Goal: Task Accomplishment & Management: Use online tool/utility

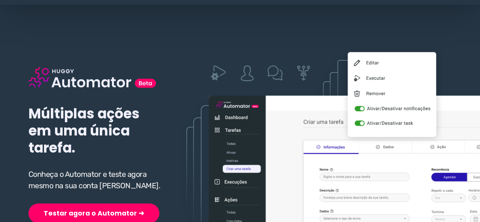
scroll to position [152, 0]
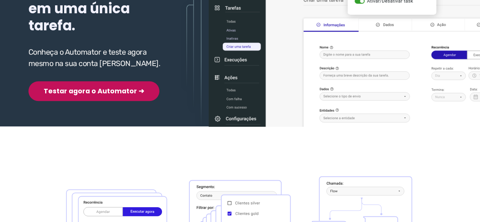
click at [100, 88] on button "Testar agora o Automator ➜" at bounding box center [93, 91] width 131 height 20
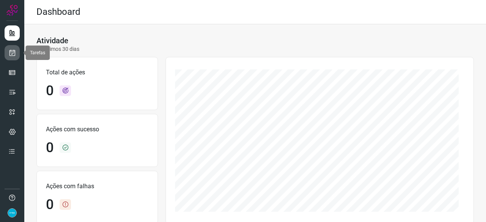
click at [15, 51] on icon at bounding box center [12, 53] width 8 height 8
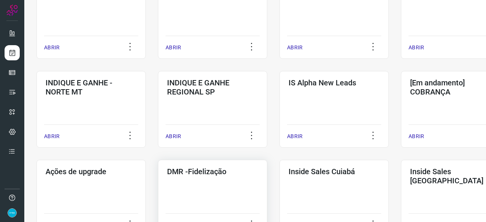
scroll to position [304, 0]
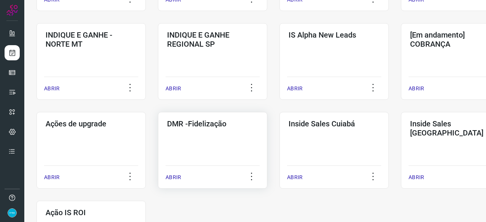
click at [177, 176] on p "ABRIR" at bounding box center [174, 177] width 16 height 8
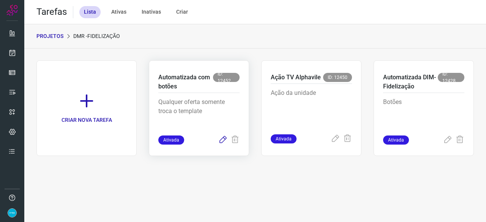
click at [221, 140] on icon at bounding box center [222, 140] width 9 height 9
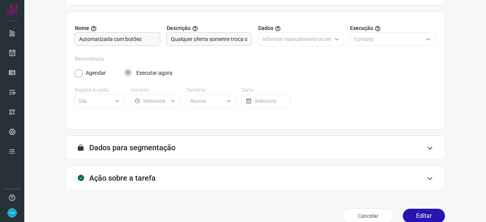
scroll to position [74, 0]
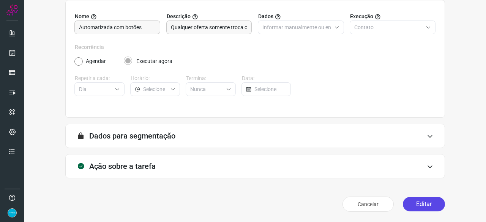
click at [421, 202] on button "Editar" at bounding box center [424, 204] width 42 height 14
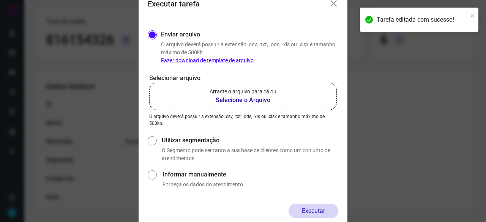
click at [246, 99] on b "Selecione o Arquivo" at bounding box center [243, 100] width 67 height 9
click at [0, 0] on input "Arraste o arquivo para cá ou Selecione o Arquivo" at bounding box center [0, 0] width 0 height 0
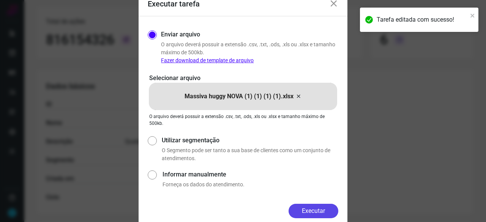
click at [313, 214] on button "Executar" at bounding box center [314, 211] width 50 height 14
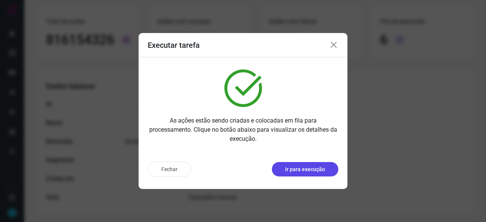
click at [324, 171] on p "Ir para execução" at bounding box center [305, 170] width 40 height 8
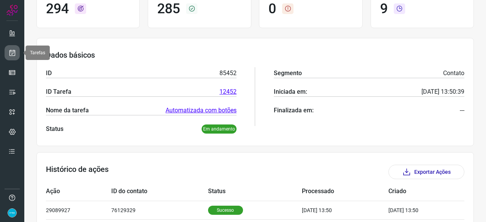
click at [15, 53] on icon at bounding box center [12, 53] width 8 height 8
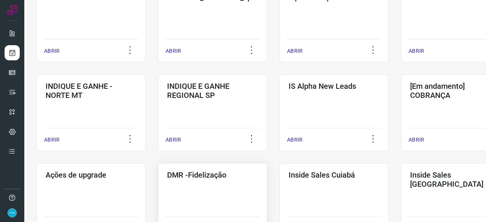
scroll to position [289, 0]
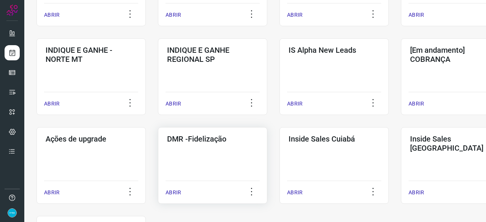
click at [174, 192] on p "ABRIR" at bounding box center [174, 193] width 16 height 8
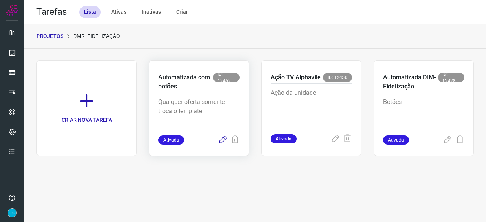
click at [223, 139] on icon at bounding box center [222, 140] width 9 height 9
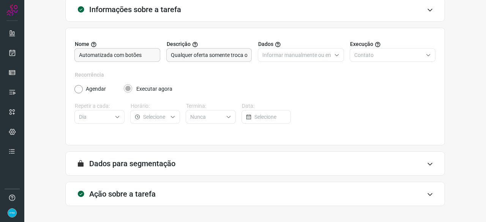
scroll to position [74, 0]
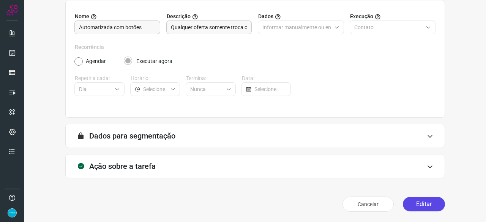
click at [408, 208] on button "Editar" at bounding box center [424, 204] width 42 height 14
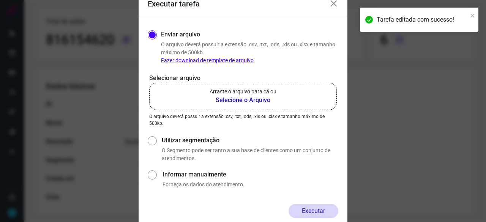
click at [248, 98] on b "Selecione o Arquivo" at bounding box center [243, 100] width 67 height 9
click at [0, 0] on input "Arraste o arquivo para cá ou Selecione o Arquivo" at bounding box center [0, 0] width 0 height 0
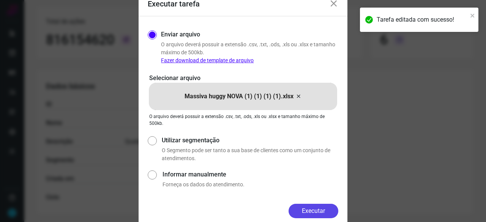
click at [322, 205] on button "Executar" at bounding box center [314, 211] width 50 height 14
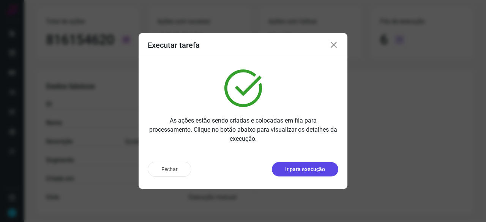
click at [322, 167] on p "Ir para execução" at bounding box center [305, 170] width 40 height 8
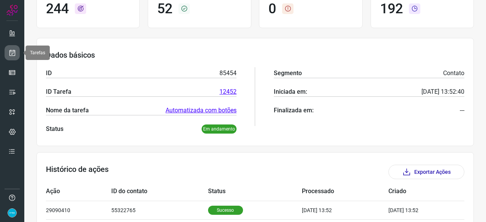
click at [11, 51] on icon at bounding box center [12, 53] width 8 height 8
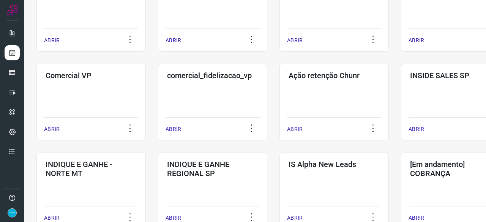
scroll to position [175, 0]
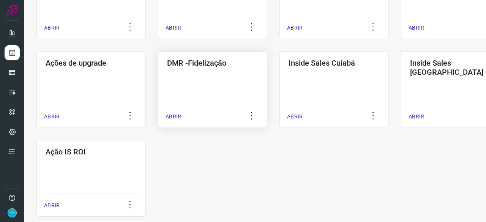
click at [177, 117] on p "ABRIR" at bounding box center [174, 117] width 16 height 8
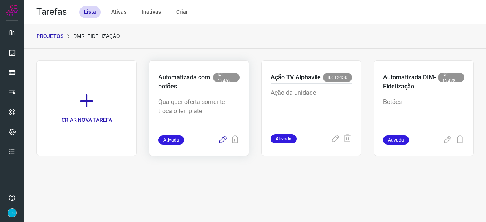
click at [220, 140] on icon at bounding box center [222, 140] width 9 height 9
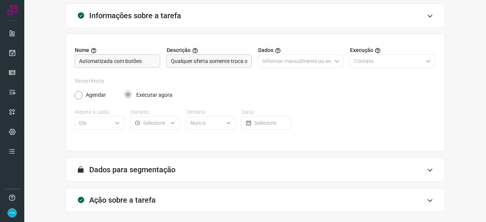
scroll to position [74, 0]
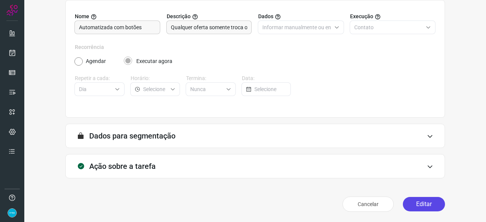
click at [420, 203] on button "Editar" at bounding box center [424, 204] width 42 height 14
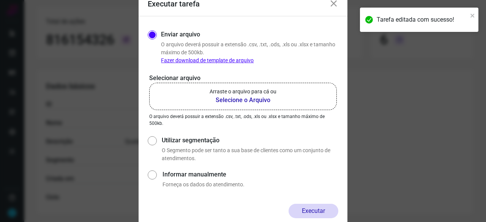
click at [240, 100] on b "Selecione o Arquivo" at bounding box center [243, 100] width 67 height 9
click at [0, 0] on input "Arraste o arquivo para cá ou Selecione o Arquivo" at bounding box center [0, 0] width 0 height 0
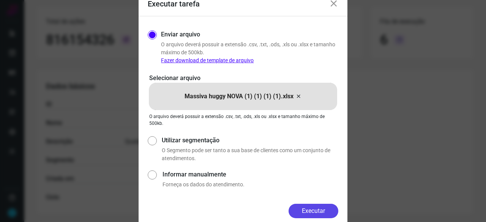
click at [315, 210] on button "Executar" at bounding box center [314, 211] width 50 height 14
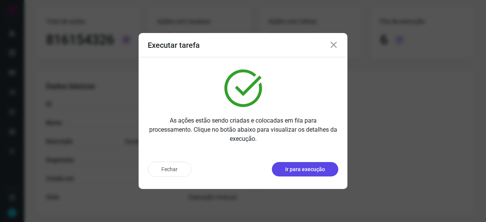
click at [307, 170] on p "Ir para execução" at bounding box center [305, 170] width 40 height 8
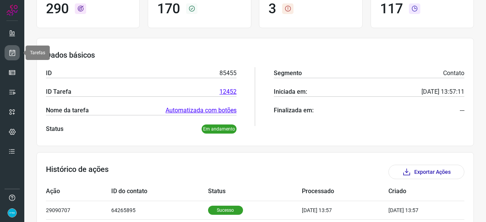
click at [9, 55] on icon at bounding box center [12, 53] width 8 height 8
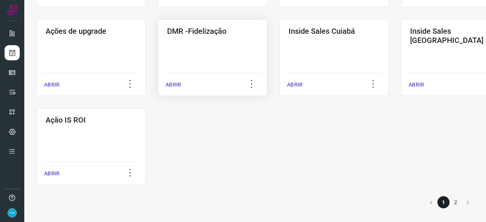
click at [175, 84] on p "ABRIR" at bounding box center [174, 85] width 16 height 8
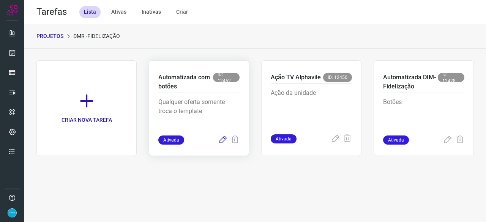
click at [222, 137] on icon at bounding box center [222, 140] width 9 height 9
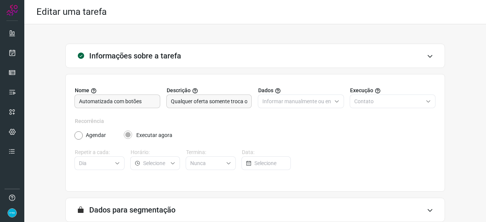
scroll to position [74, 0]
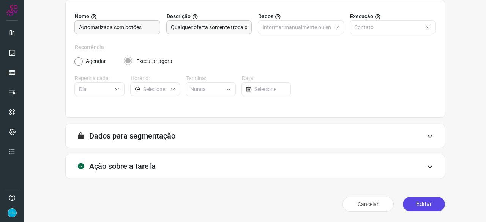
click at [415, 207] on button "Editar" at bounding box center [424, 204] width 42 height 14
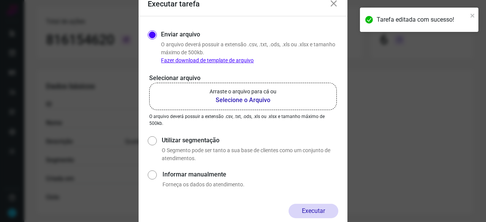
click at [223, 99] on b "Selecione o Arquivo" at bounding box center [243, 100] width 67 height 9
click at [0, 0] on input "Arraste o arquivo para cá ou Selecione o Arquivo" at bounding box center [0, 0] width 0 height 0
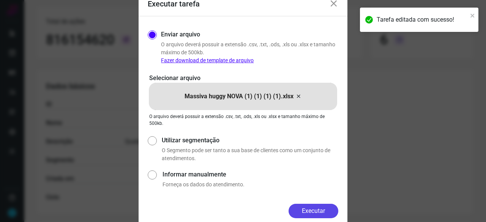
click at [326, 208] on button "Executar" at bounding box center [314, 211] width 50 height 14
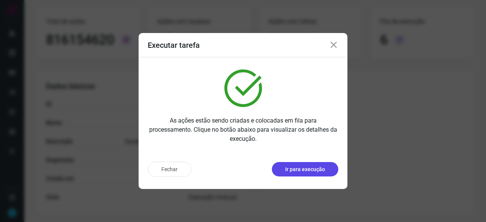
click at [313, 169] on p "Ir para execução" at bounding box center [305, 170] width 40 height 8
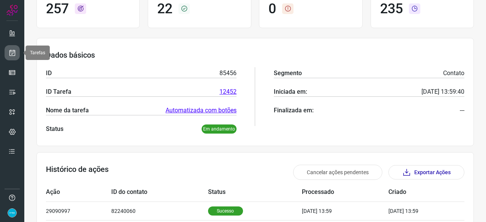
click at [7, 50] on link at bounding box center [12, 52] width 15 height 15
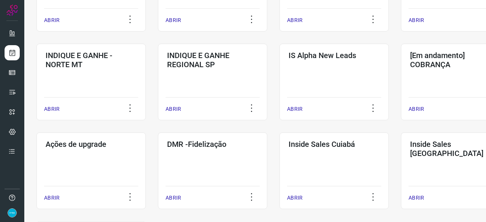
scroll to position [326, 0]
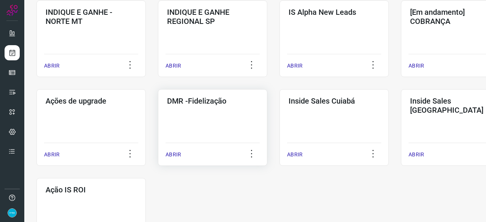
click at [177, 154] on p "ABRIR" at bounding box center [174, 155] width 16 height 8
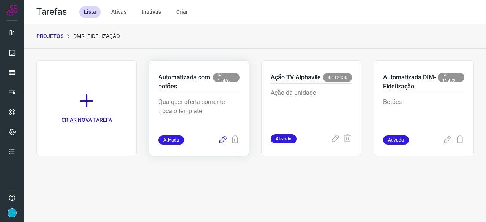
click at [224, 139] on icon at bounding box center [222, 140] width 9 height 9
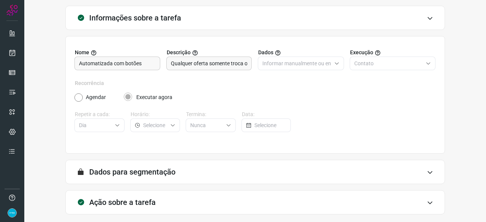
scroll to position [74, 0]
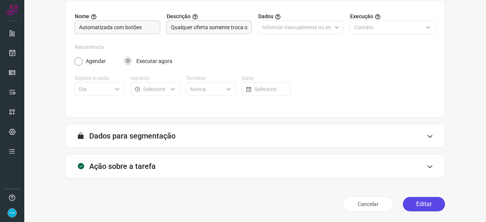
click at [414, 204] on button "Editar" at bounding box center [424, 204] width 42 height 14
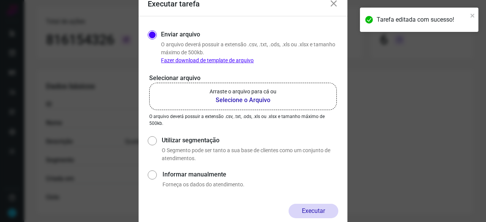
click at [239, 100] on b "Selecione o Arquivo" at bounding box center [243, 100] width 67 height 9
click at [0, 0] on input "Arraste o arquivo para cá ou Selecione o Arquivo" at bounding box center [0, 0] width 0 height 0
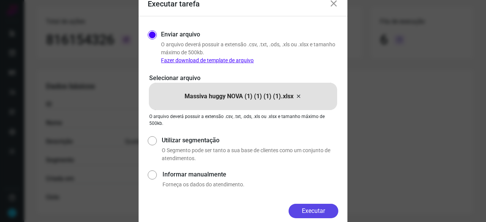
click at [328, 214] on button "Executar" at bounding box center [314, 211] width 50 height 14
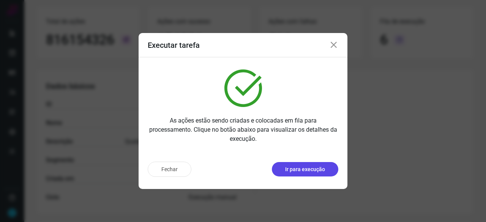
click at [299, 170] on p "Ir para execução" at bounding box center [305, 170] width 40 height 8
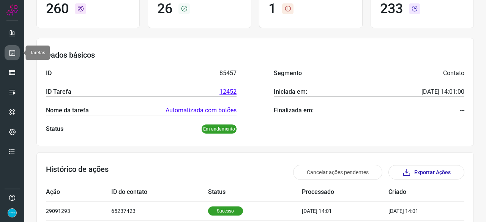
click at [17, 53] on link at bounding box center [12, 52] width 15 height 15
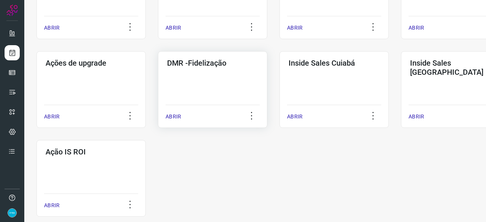
click at [178, 117] on p "ABRIR" at bounding box center [174, 117] width 16 height 8
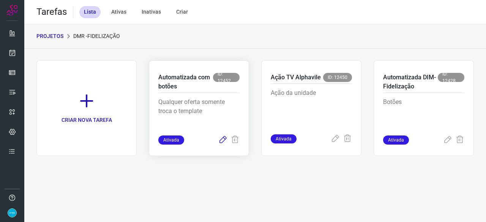
click at [222, 138] on icon at bounding box center [222, 140] width 9 height 9
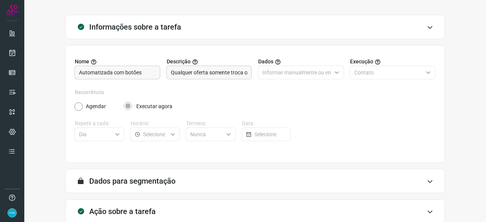
scroll to position [74, 0]
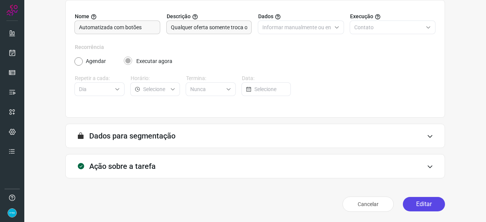
click at [410, 204] on button "Editar" at bounding box center [424, 204] width 42 height 14
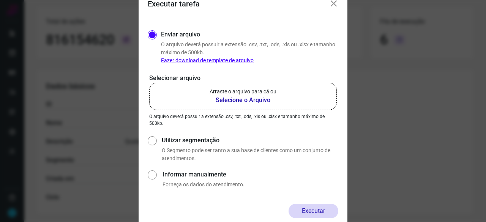
click at [226, 101] on b "Selecione o Arquivo" at bounding box center [243, 100] width 67 height 9
click at [0, 0] on input "Arraste o arquivo para cá ou Selecione o Arquivo" at bounding box center [0, 0] width 0 height 0
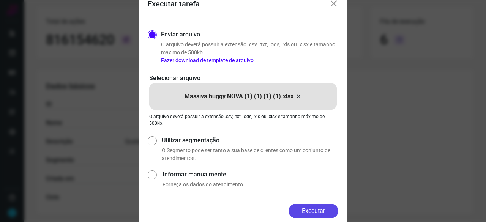
click at [303, 214] on button "Executar" at bounding box center [314, 211] width 50 height 14
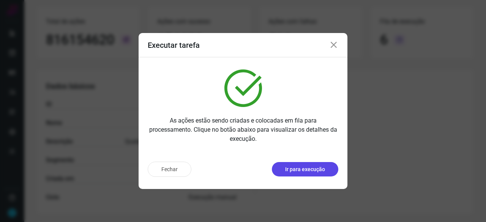
click at [312, 170] on p "Ir para execução" at bounding box center [305, 170] width 40 height 8
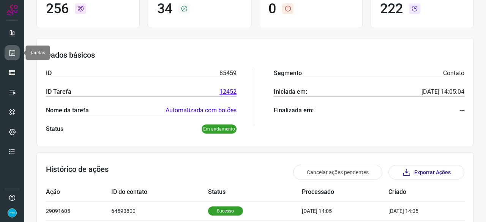
click at [12, 51] on icon at bounding box center [12, 53] width 8 height 8
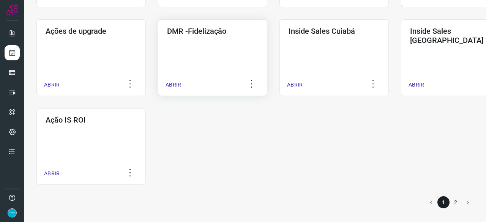
click at [174, 85] on p "ABRIR" at bounding box center [174, 85] width 16 height 8
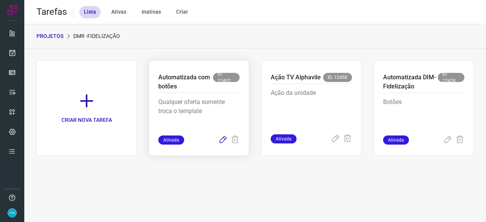
click at [221, 138] on icon at bounding box center [222, 140] width 9 height 9
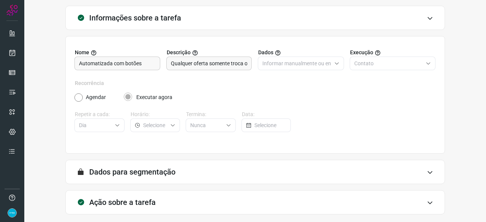
scroll to position [74, 0]
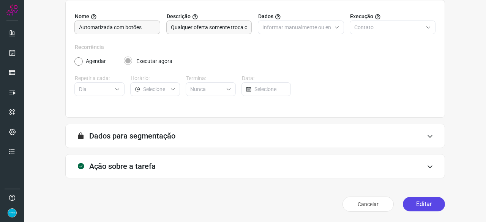
click at [417, 202] on button "Editar" at bounding box center [424, 204] width 42 height 14
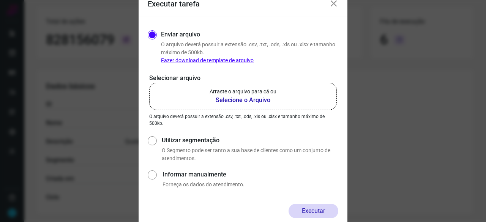
click at [242, 99] on b "Selecione o Arquivo" at bounding box center [243, 100] width 67 height 9
click at [0, 0] on input "Arraste o arquivo para cá ou Selecione o Arquivo" at bounding box center [0, 0] width 0 height 0
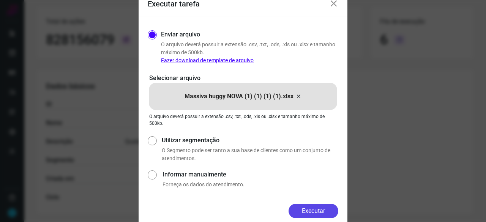
click at [322, 210] on button "Executar" at bounding box center [314, 211] width 50 height 14
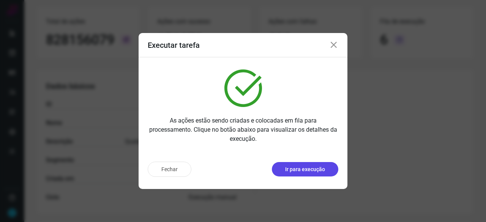
click at [292, 169] on p "Ir para execução" at bounding box center [305, 170] width 40 height 8
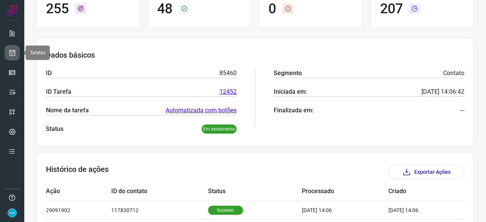
click at [13, 53] on icon at bounding box center [12, 53] width 8 height 8
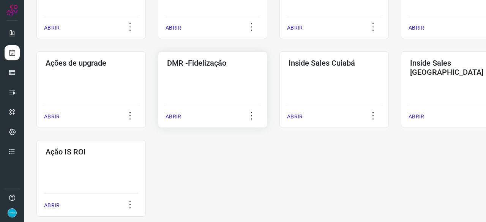
click at [177, 120] on p "ABRIR" at bounding box center [174, 117] width 16 height 8
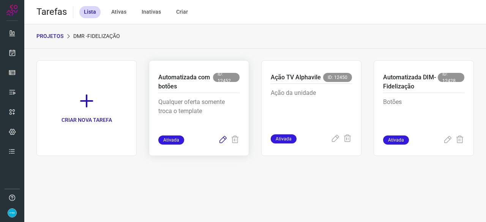
click at [225, 140] on icon at bounding box center [222, 140] width 9 height 9
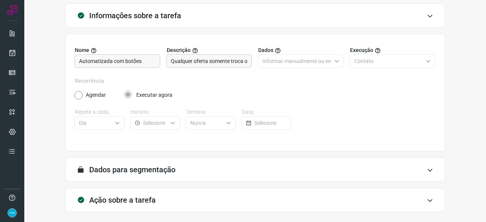
scroll to position [74, 0]
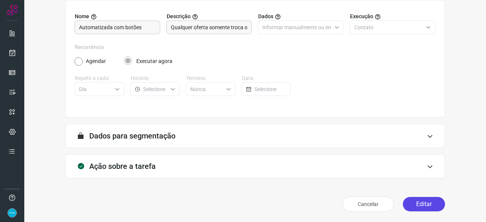
click at [424, 208] on button "Editar" at bounding box center [424, 204] width 42 height 14
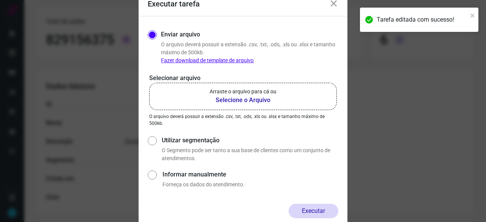
click at [256, 102] on b "Selecione o Arquivo" at bounding box center [243, 100] width 67 height 9
click at [0, 0] on input "Arraste o arquivo para cá ou Selecione o Arquivo" at bounding box center [0, 0] width 0 height 0
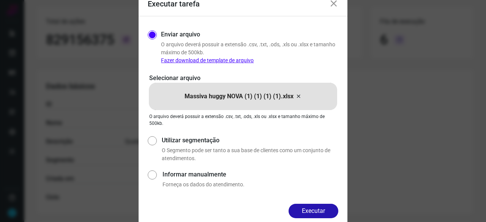
drag, startPoint x: 305, startPoint y: 210, endPoint x: 319, endPoint y: 210, distance: 14.0
click at [311, 210] on button "Executar" at bounding box center [314, 211] width 50 height 14
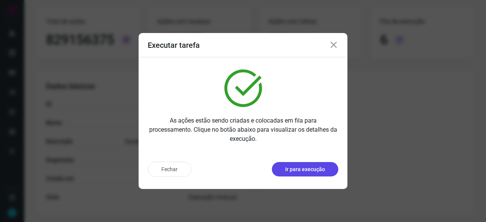
click at [291, 171] on p "Ir para execução" at bounding box center [305, 170] width 40 height 8
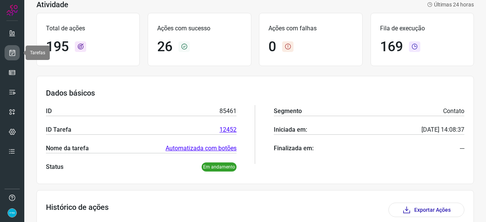
click at [14, 53] on icon at bounding box center [12, 53] width 8 height 8
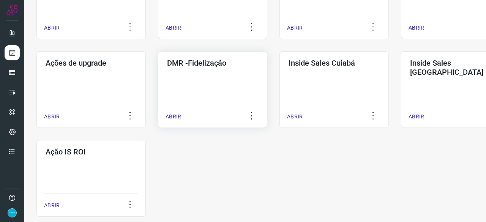
click at [170, 117] on p "ABRIR" at bounding box center [174, 117] width 16 height 8
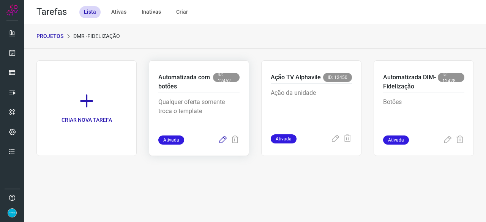
click at [223, 140] on icon at bounding box center [222, 140] width 9 height 9
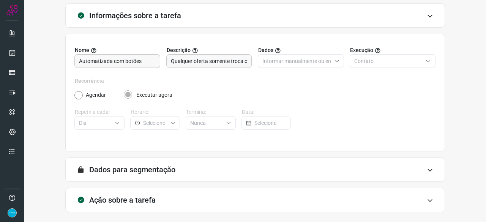
scroll to position [74, 0]
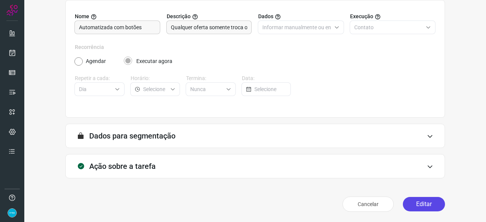
click at [411, 202] on button "Editar" at bounding box center [424, 204] width 42 height 14
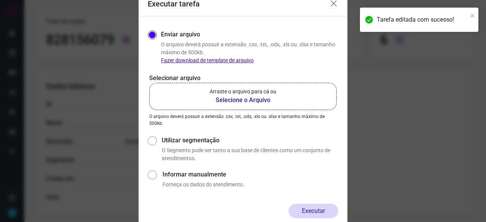
click at [226, 101] on b "Selecione o Arquivo" at bounding box center [243, 100] width 67 height 9
click at [0, 0] on input "Arraste o arquivo para cá ou Selecione o Arquivo" at bounding box center [0, 0] width 0 height 0
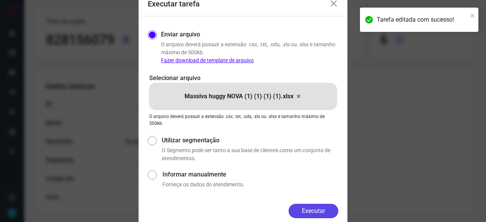
click at [315, 210] on button "Executar" at bounding box center [314, 211] width 50 height 14
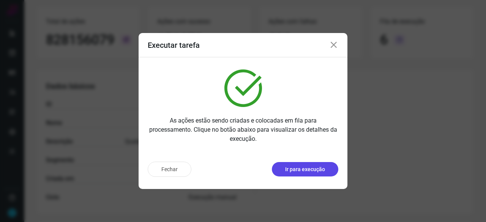
click at [301, 170] on p "Ir para execução" at bounding box center [305, 170] width 40 height 8
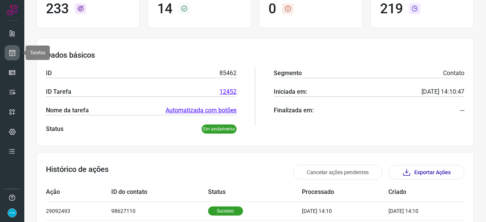
click at [16, 50] on link at bounding box center [12, 52] width 15 height 15
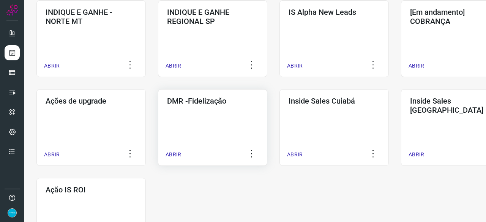
click at [169, 153] on p "ABRIR" at bounding box center [174, 155] width 16 height 8
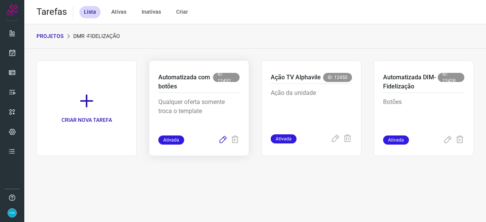
click at [225, 141] on icon at bounding box center [222, 140] width 9 height 9
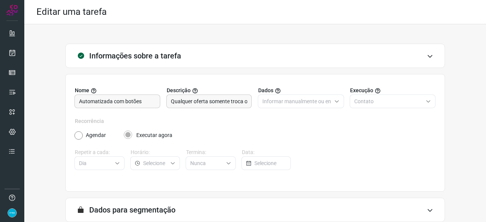
scroll to position [74, 0]
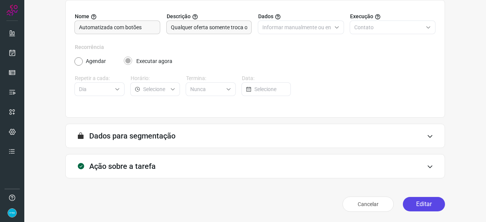
click at [427, 203] on button "Editar" at bounding box center [424, 204] width 42 height 14
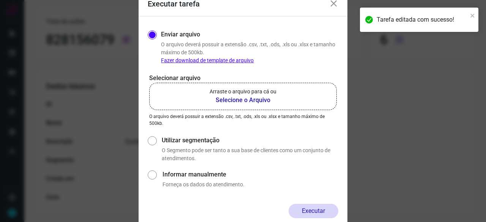
click at [228, 100] on b "Selecione o Arquivo" at bounding box center [243, 100] width 67 height 9
click at [0, 0] on input "Arraste o arquivo para cá ou Selecione o Arquivo" at bounding box center [0, 0] width 0 height 0
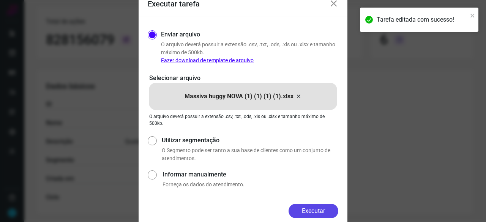
click at [323, 210] on button "Executar" at bounding box center [314, 211] width 50 height 14
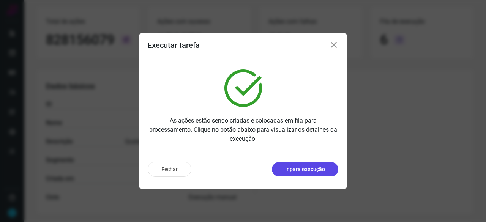
click at [290, 174] on button "Ir para execução" at bounding box center [305, 169] width 66 height 14
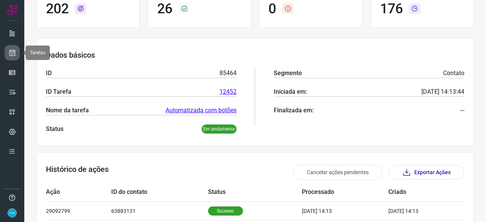
click at [11, 51] on icon at bounding box center [12, 53] width 8 height 8
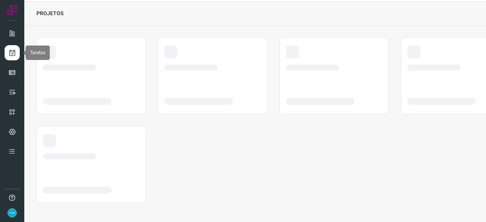
scroll to position [23, 0]
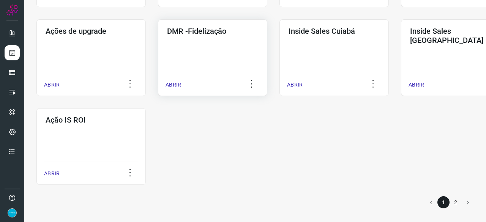
click at [169, 83] on p "ABRIR" at bounding box center [174, 85] width 16 height 8
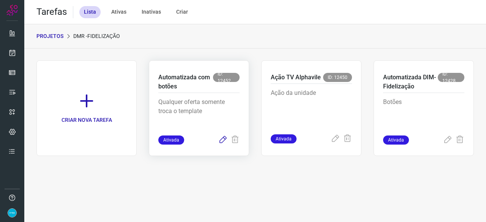
click at [225, 139] on icon at bounding box center [222, 140] width 9 height 9
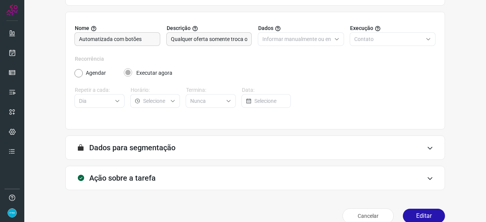
scroll to position [74, 0]
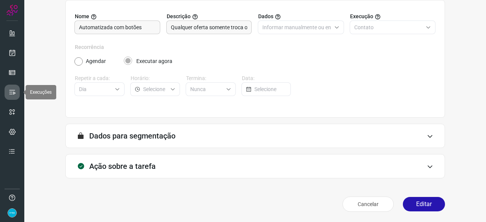
click at [10, 97] on link at bounding box center [12, 92] width 15 height 15
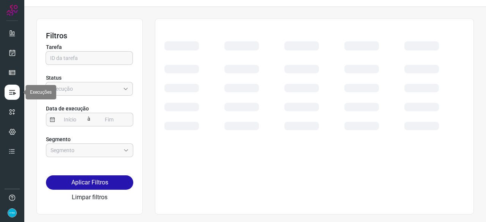
scroll to position [17, 0]
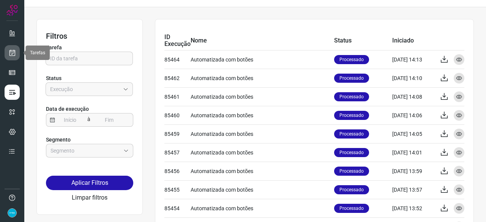
click at [14, 51] on icon at bounding box center [12, 53] width 8 height 8
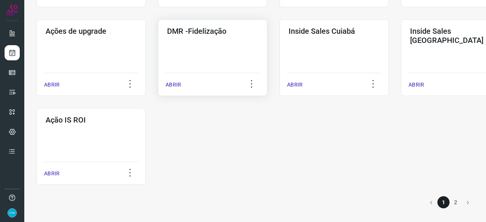
click at [175, 85] on p "ABRIR" at bounding box center [174, 85] width 16 height 8
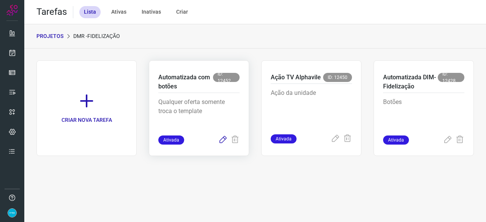
click at [223, 136] on icon at bounding box center [222, 140] width 9 height 9
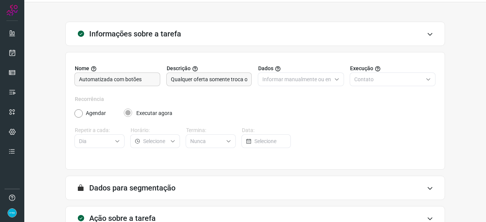
scroll to position [74, 0]
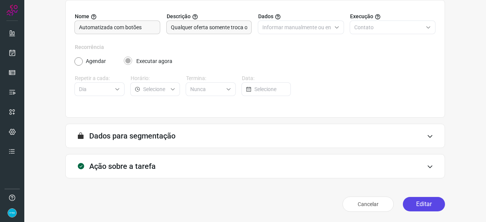
click at [414, 205] on button "Editar" at bounding box center [424, 204] width 42 height 14
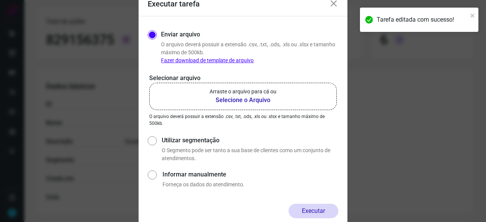
click at [242, 98] on b "Selecione o Arquivo" at bounding box center [243, 100] width 67 height 9
click at [0, 0] on input "Arraste o arquivo para cá ou Selecione o Arquivo" at bounding box center [0, 0] width 0 height 0
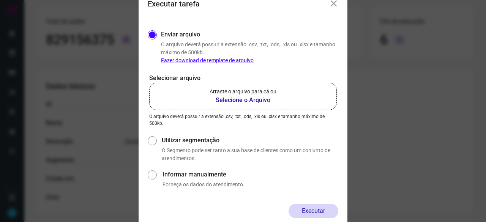
click at [243, 99] on b "Selecione o Arquivo" at bounding box center [243, 100] width 67 height 9
click at [0, 0] on input "Arraste o arquivo para cá ou Selecione o Arquivo" at bounding box center [0, 0] width 0 height 0
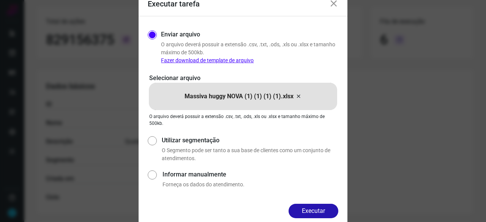
drag, startPoint x: 315, startPoint y: 209, endPoint x: 319, endPoint y: 211, distance: 4.6
click at [316, 210] on button "Executar" at bounding box center [314, 211] width 50 height 14
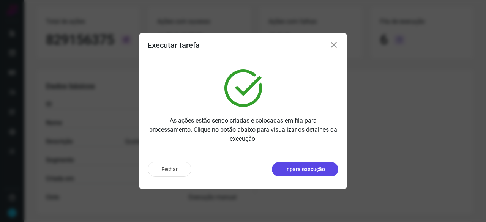
click at [308, 173] on p "Ir para execução" at bounding box center [305, 170] width 40 height 8
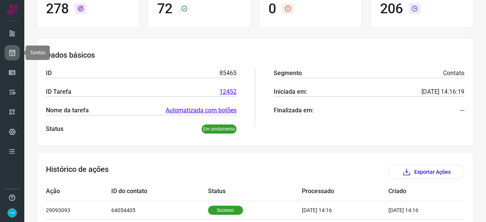
click at [13, 46] on link at bounding box center [12, 52] width 15 height 15
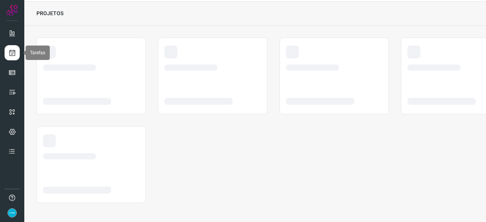
scroll to position [23, 0]
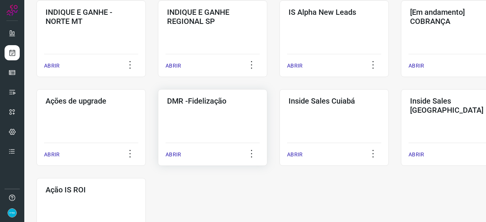
click at [169, 154] on p "ABRIR" at bounding box center [174, 155] width 16 height 8
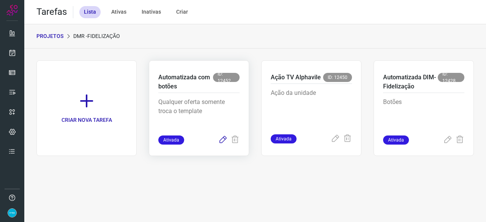
click at [220, 141] on icon at bounding box center [222, 140] width 9 height 9
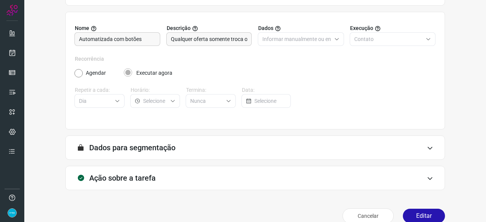
scroll to position [74, 0]
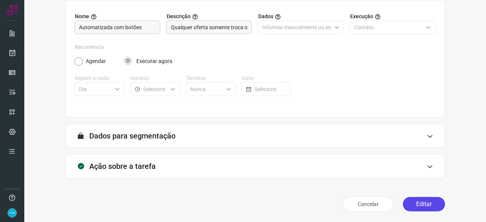
click at [416, 208] on button "Editar" at bounding box center [424, 204] width 42 height 14
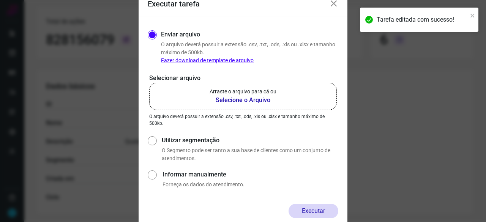
click at [228, 100] on b "Selecione o Arquivo" at bounding box center [243, 100] width 67 height 9
click at [0, 0] on input "Arraste o arquivo para cá ou Selecione o Arquivo" at bounding box center [0, 0] width 0 height 0
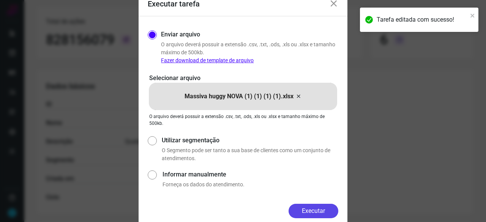
click at [304, 211] on button "Executar" at bounding box center [314, 211] width 50 height 14
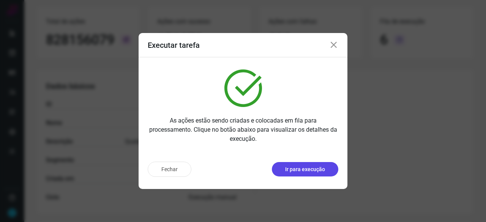
click at [297, 171] on p "Ir para execução" at bounding box center [305, 170] width 40 height 8
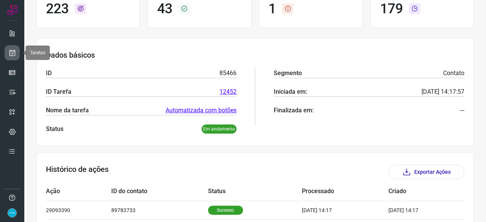
click at [10, 54] on icon at bounding box center [12, 53] width 8 height 8
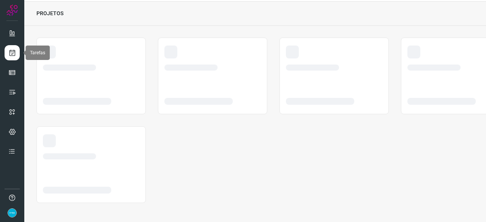
scroll to position [23, 0]
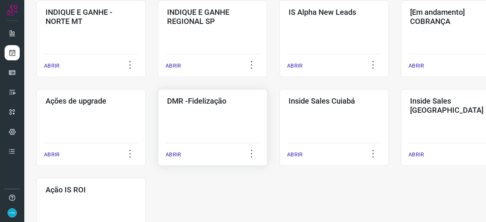
click at [177, 153] on p "ABRIR" at bounding box center [174, 155] width 16 height 8
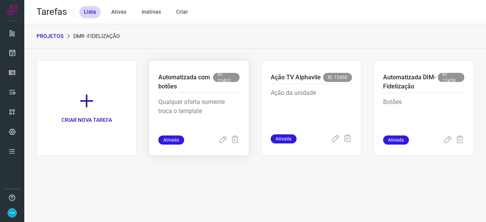
click at [222, 144] on div "Automatizada com botões ID: 12452 Qualquer oferta somente troca o template Ativ…" at bounding box center [199, 108] width 100 height 96
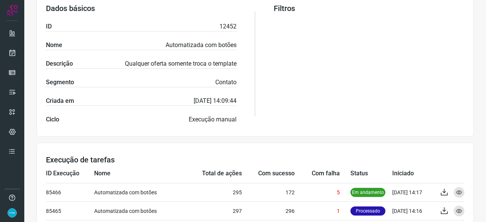
scroll to position [190, 0]
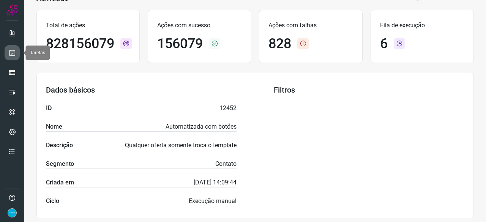
click at [16, 49] on link at bounding box center [12, 52] width 15 height 15
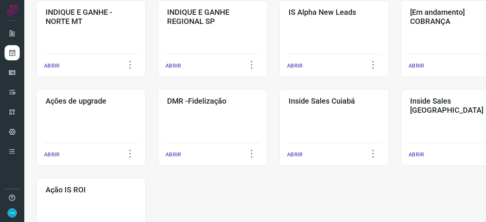
scroll to position [396, 0]
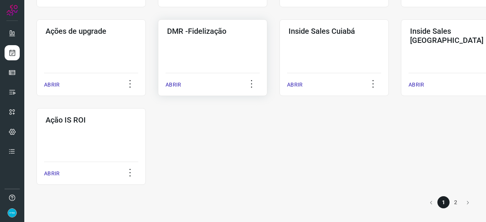
click at [169, 85] on p "ABRIR" at bounding box center [174, 85] width 16 height 8
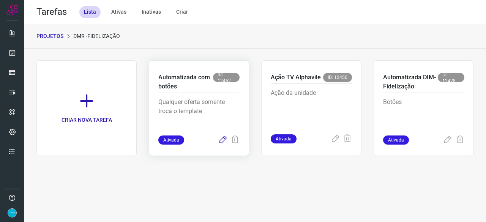
click at [222, 140] on icon at bounding box center [222, 140] width 9 height 9
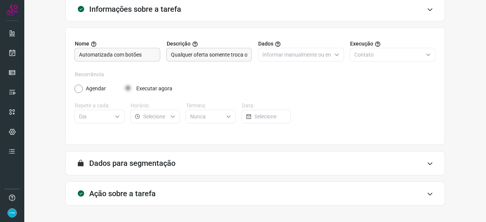
scroll to position [74, 0]
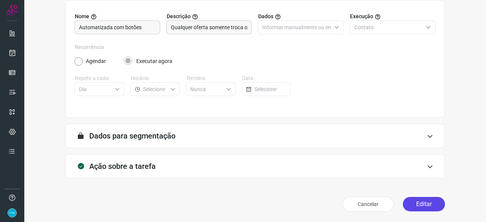
drag, startPoint x: 422, startPoint y: 202, endPoint x: 412, endPoint y: 202, distance: 9.9
click at [421, 202] on button "Editar" at bounding box center [424, 204] width 42 height 14
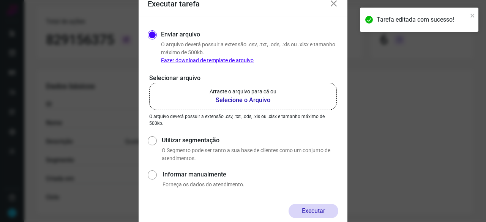
click at [235, 101] on b "Selecione o Arquivo" at bounding box center [243, 100] width 67 height 9
click at [0, 0] on input "Arraste o arquivo para cá ou Selecione o Arquivo" at bounding box center [0, 0] width 0 height 0
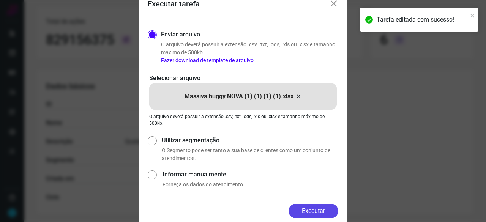
click at [326, 212] on button "Executar" at bounding box center [314, 211] width 50 height 14
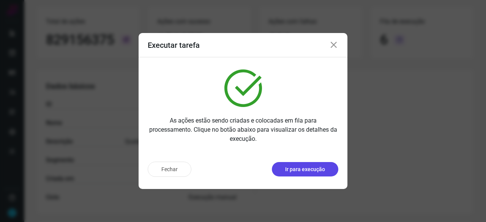
click at [305, 170] on p "Ir para execução" at bounding box center [305, 170] width 40 height 8
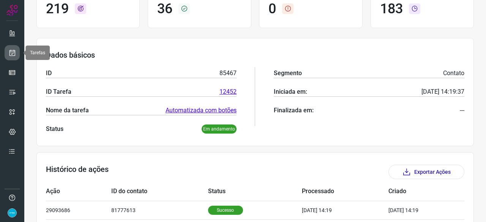
click at [12, 51] on icon at bounding box center [12, 53] width 8 height 8
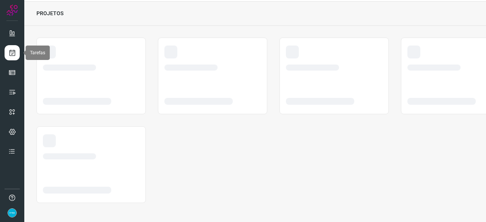
scroll to position [23, 0]
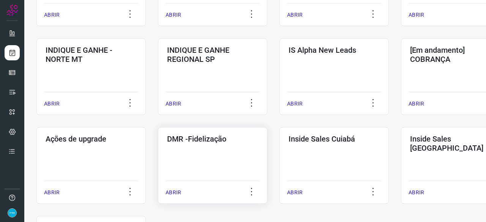
click at [173, 191] on p "ABRIR" at bounding box center [174, 193] width 16 height 8
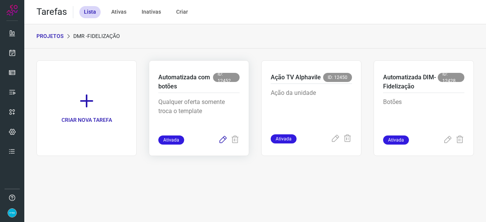
click at [222, 140] on icon at bounding box center [222, 140] width 9 height 9
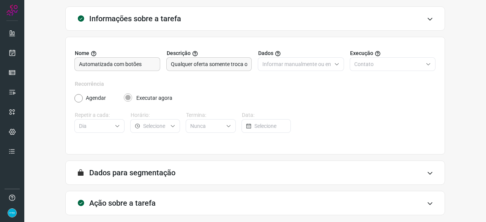
scroll to position [74, 0]
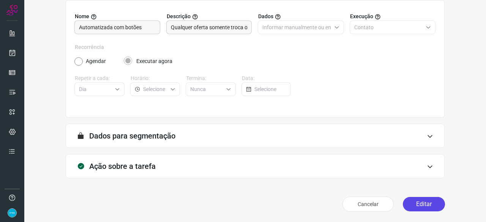
click at [427, 202] on button "Editar" at bounding box center [424, 204] width 42 height 14
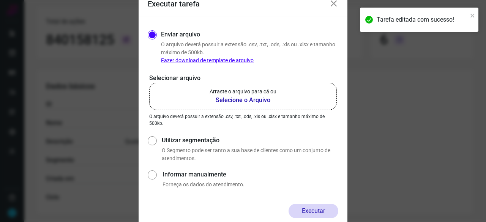
click at [229, 100] on b "Selecione o Arquivo" at bounding box center [243, 100] width 67 height 9
click at [0, 0] on input "Arraste o arquivo para cá ou Selecione o Arquivo" at bounding box center [0, 0] width 0 height 0
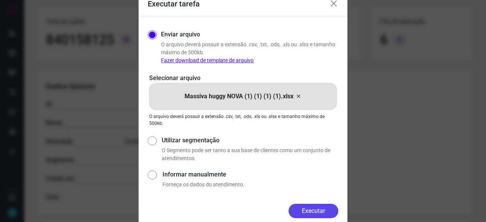
click at [323, 213] on button "Executar" at bounding box center [314, 211] width 50 height 14
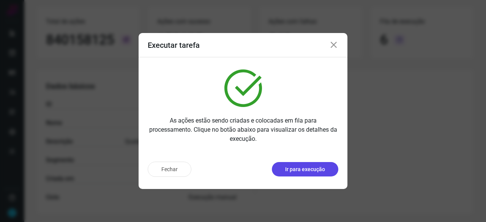
click at [296, 172] on p "Ir para execução" at bounding box center [305, 170] width 40 height 8
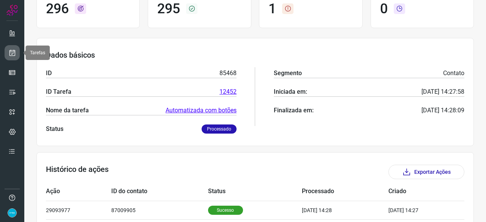
click at [16, 49] on icon at bounding box center [12, 53] width 8 height 8
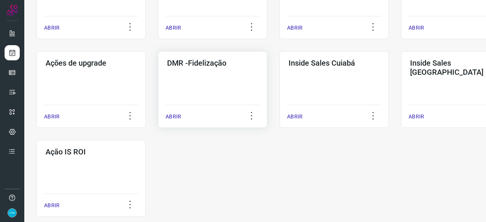
click at [172, 117] on p "ABRIR" at bounding box center [174, 117] width 16 height 8
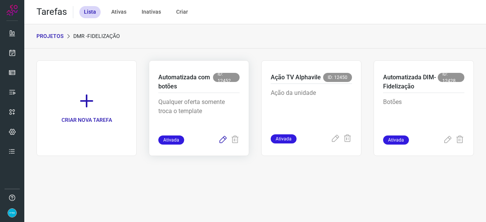
click at [220, 142] on icon at bounding box center [222, 140] width 9 height 9
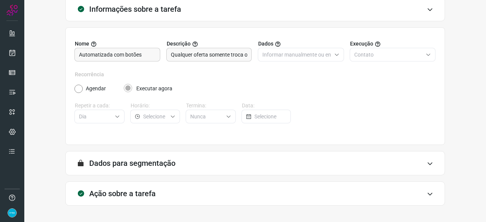
scroll to position [74, 0]
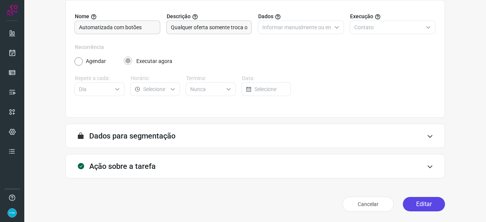
click at [415, 204] on button "Editar" at bounding box center [424, 204] width 42 height 14
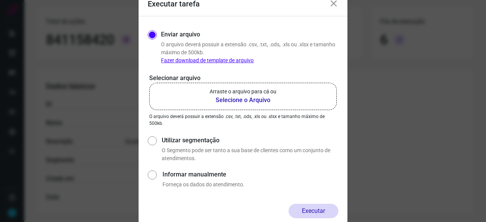
click at [225, 100] on b "Selecione o Arquivo" at bounding box center [243, 100] width 67 height 9
click at [0, 0] on input "Arraste o arquivo para cá ou Selecione o Arquivo" at bounding box center [0, 0] width 0 height 0
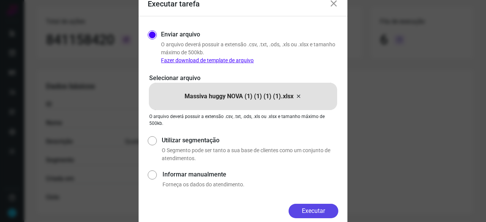
click at [305, 212] on button "Executar" at bounding box center [314, 211] width 50 height 14
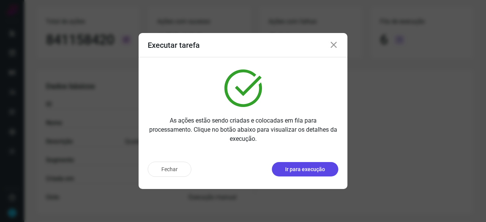
click at [295, 163] on button "Ir para execução" at bounding box center [305, 169] width 66 height 14
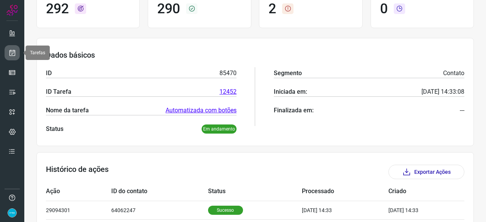
click at [14, 50] on icon at bounding box center [12, 53] width 8 height 8
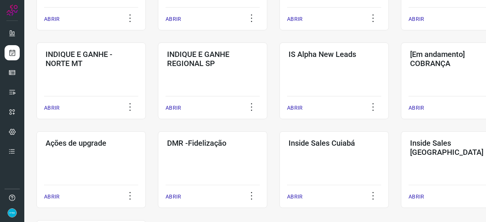
scroll to position [364, 0]
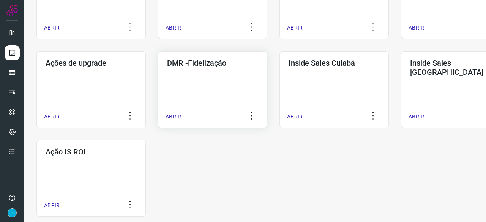
click at [174, 114] on p "ABRIR" at bounding box center [174, 117] width 16 height 8
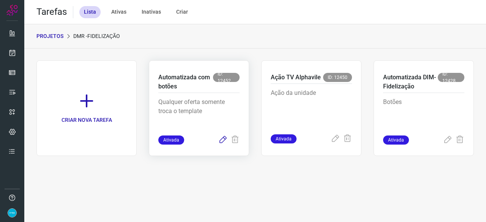
click at [224, 139] on icon at bounding box center [222, 140] width 9 height 9
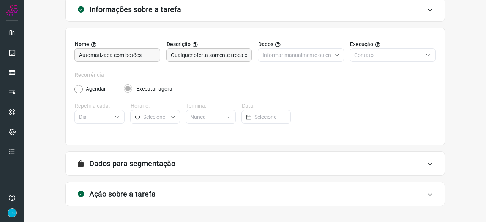
scroll to position [74, 0]
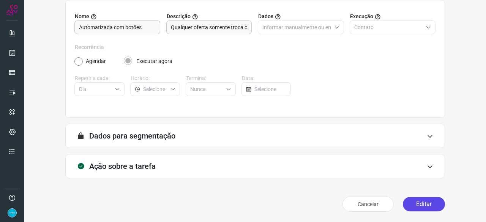
click at [413, 203] on button "Editar" at bounding box center [424, 204] width 42 height 14
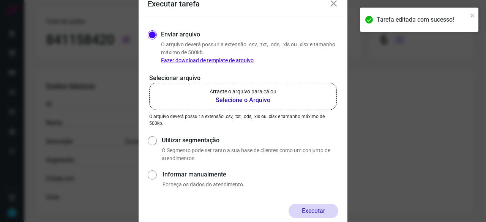
click at [242, 99] on b "Selecione o Arquivo" at bounding box center [243, 100] width 67 height 9
click at [0, 0] on input "Arraste o arquivo para cá ou Selecione o Arquivo" at bounding box center [0, 0] width 0 height 0
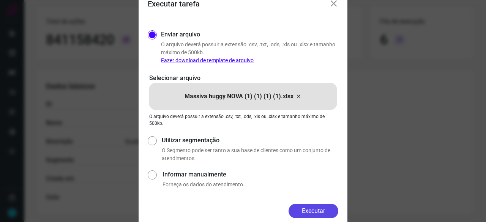
click at [328, 209] on button "Executar" at bounding box center [314, 211] width 50 height 14
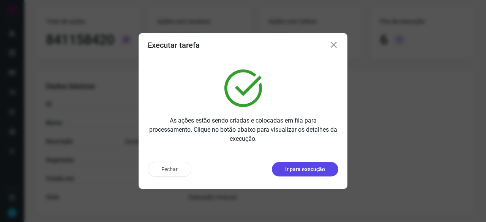
click at [305, 169] on p "Ir para execução" at bounding box center [305, 170] width 40 height 8
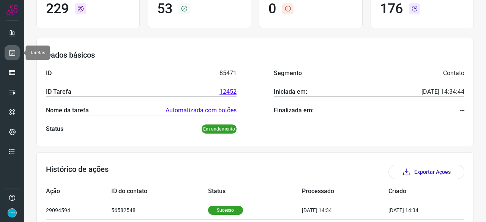
click at [14, 52] on icon at bounding box center [12, 53] width 8 height 8
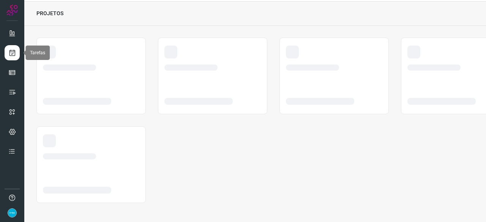
scroll to position [23, 0]
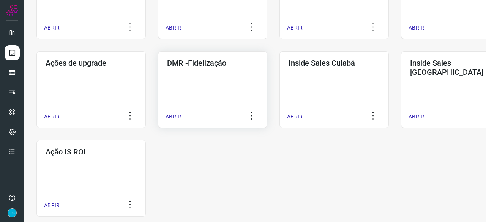
click at [169, 117] on p "ABRIR" at bounding box center [174, 117] width 16 height 8
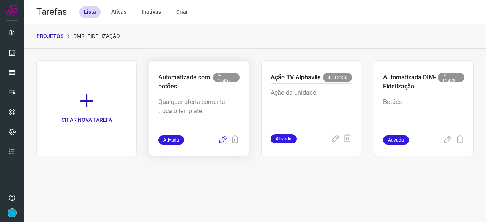
click at [224, 140] on icon at bounding box center [222, 140] width 9 height 9
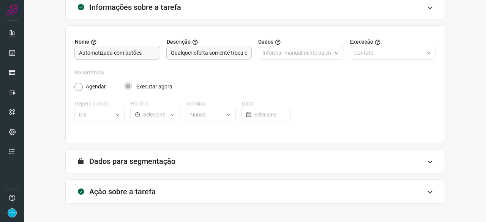
scroll to position [74, 0]
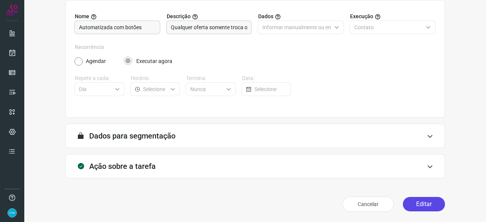
click at [424, 206] on button "Editar" at bounding box center [424, 204] width 42 height 14
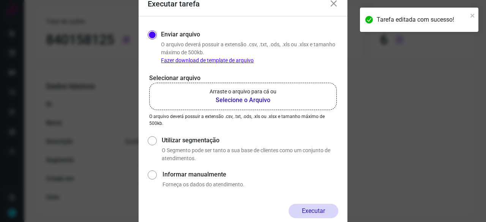
click at [227, 97] on b "Selecione o Arquivo" at bounding box center [243, 100] width 67 height 9
click at [0, 0] on input "Arraste o arquivo para cá ou Selecione o Arquivo" at bounding box center [0, 0] width 0 height 0
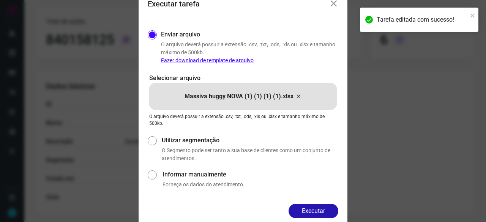
click at [330, 210] on button "Executar" at bounding box center [314, 211] width 50 height 14
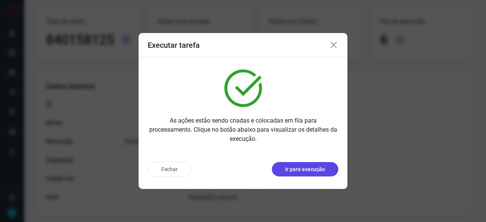
click at [301, 168] on p "Ir para execução" at bounding box center [305, 170] width 40 height 8
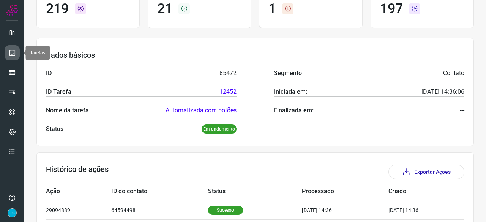
click at [14, 52] on icon at bounding box center [12, 53] width 8 height 8
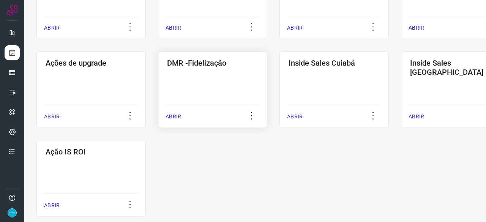
click at [175, 113] on p "ABRIR" at bounding box center [174, 117] width 16 height 8
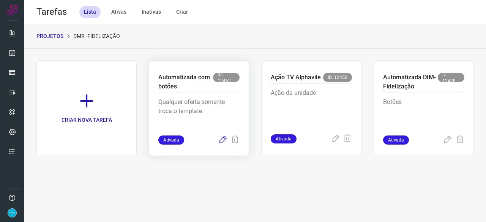
click at [219, 140] on icon at bounding box center [222, 140] width 9 height 9
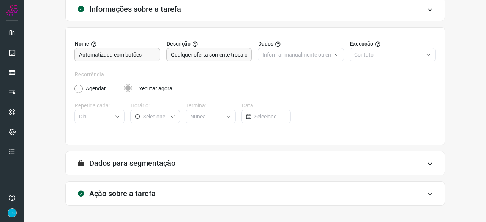
scroll to position [74, 0]
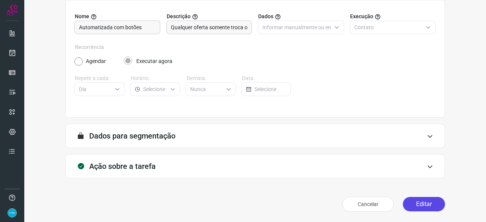
click at [408, 203] on button "Editar" at bounding box center [424, 204] width 42 height 14
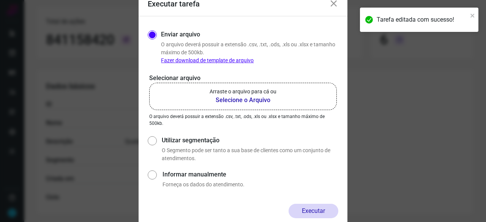
click at [225, 101] on b "Selecione o Arquivo" at bounding box center [243, 100] width 67 height 9
click at [0, 0] on input "Arraste o arquivo para cá ou Selecione o Arquivo" at bounding box center [0, 0] width 0 height 0
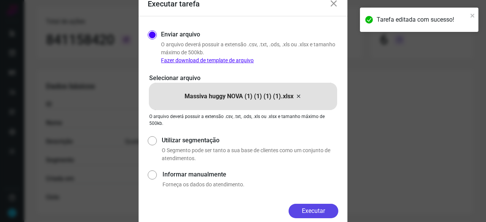
click at [317, 210] on button "Executar" at bounding box center [314, 211] width 50 height 14
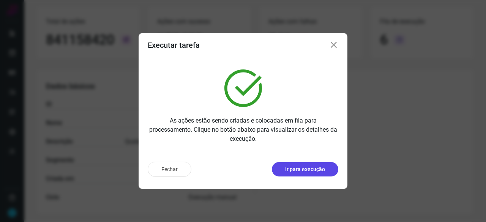
click at [299, 172] on p "Ir para execução" at bounding box center [305, 170] width 40 height 8
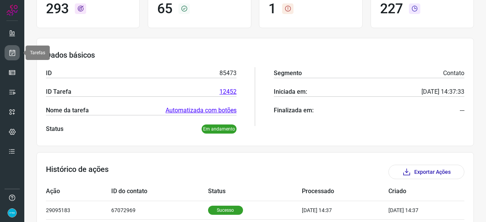
click at [14, 50] on icon at bounding box center [12, 53] width 8 height 8
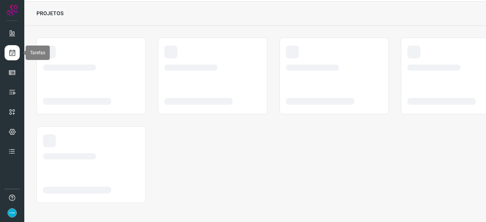
scroll to position [23, 0]
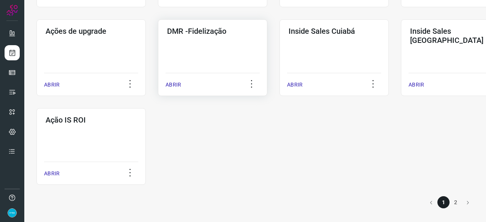
click at [172, 84] on p "ABRIR" at bounding box center [174, 85] width 16 height 8
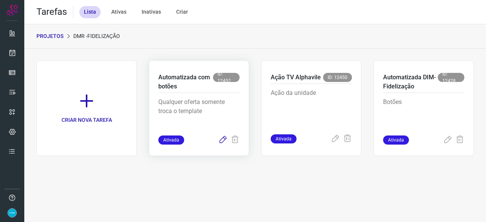
click at [221, 141] on icon at bounding box center [222, 140] width 9 height 9
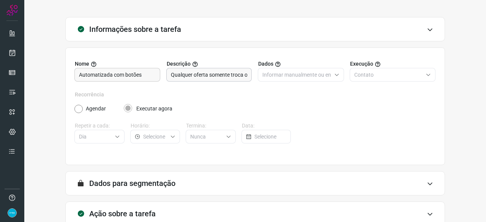
scroll to position [74, 0]
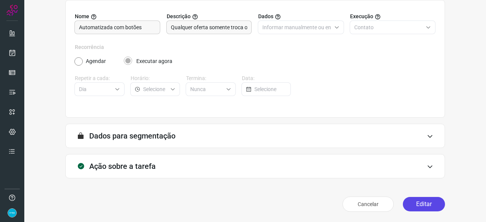
drag, startPoint x: 423, startPoint y: 204, endPoint x: 419, endPoint y: 205, distance: 4.1
click at [423, 204] on button "Editar" at bounding box center [424, 204] width 42 height 14
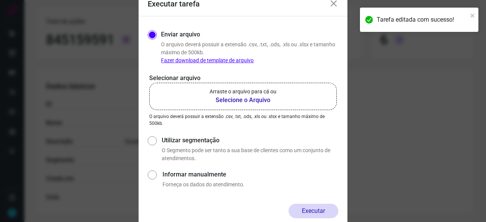
click at [232, 100] on b "Selecione o Arquivo" at bounding box center [243, 100] width 67 height 9
click at [0, 0] on input "Arraste o arquivo para cá ou Selecione o Arquivo" at bounding box center [0, 0] width 0 height 0
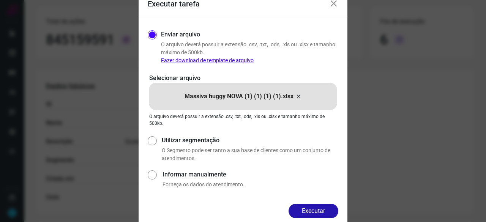
click at [320, 209] on button "Executar" at bounding box center [314, 211] width 50 height 14
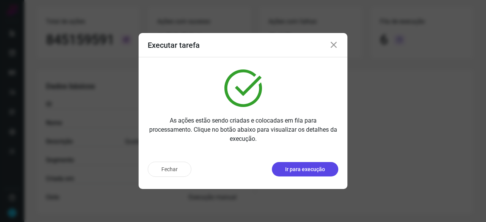
click at [298, 169] on p "Ir para execução" at bounding box center [305, 170] width 40 height 8
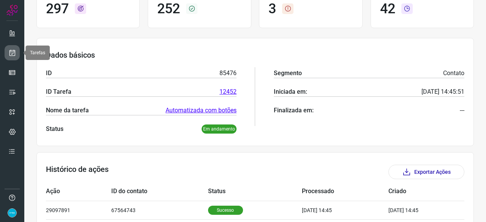
click at [14, 52] on icon at bounding box center [12, 53] width 8 height 8
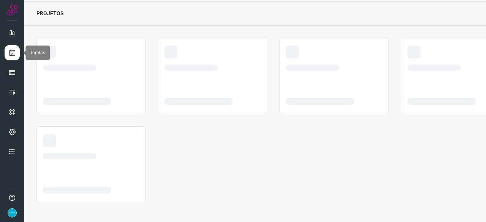
scroll to position [23, 0]
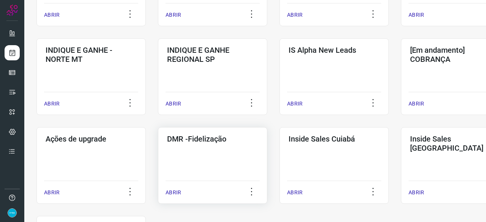
click at [170, 193] on p "ABRIR" at bounding box center [174, 193] width 16 height 8
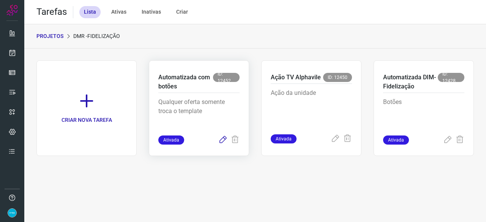
click at [221, 139] on icon at bounding box center [222, 140] width 9 height 9
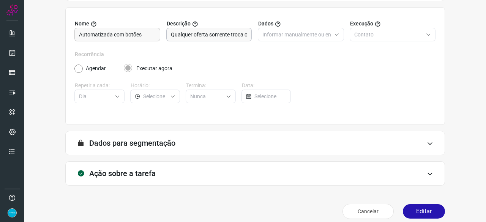
scroll to position [74, 0]
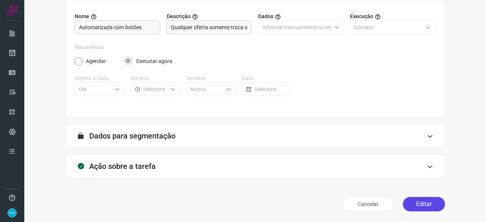
click at [415, 203] on button "Editar" at bounding box center [424, 204] width 42 height 14
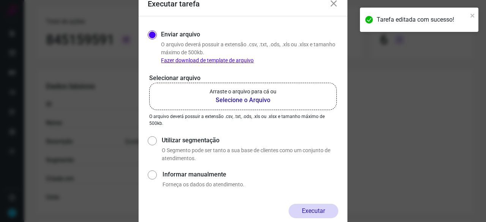
click at [240, 101] on b "Selecione o Arquivo" at bounding box center [243, 100] width 67 height 9
click at [0, 0] on input "Arraste o arquivo para cá ou Selecione o Arquivo" at bounding box center [0, 0] width 0 height 0
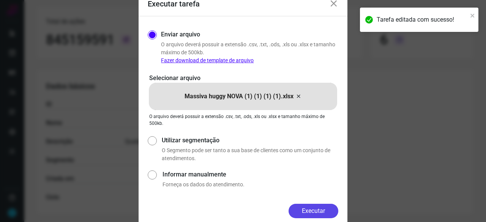
click at [318, 210] on button "Executar" at bounding box center [314, 211] width 50 height 14
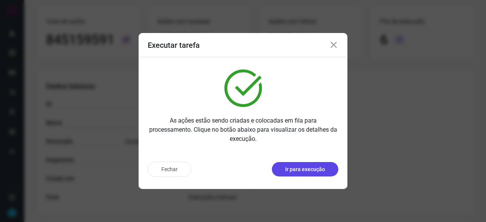
click at [317, 176] on button "Ir para execução" at bounding box center [305, 169] width 66 height 14
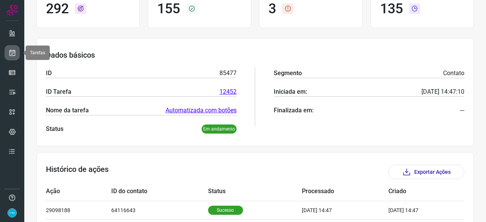
click at [14, 54] on icon at bounding box center [12, 53] width 8 height 8
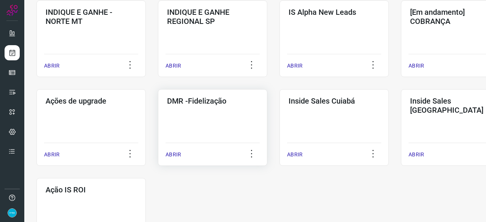
click at [175, 153] on p "ABRIR" at bounding box center [174, 155] width 16 height 8
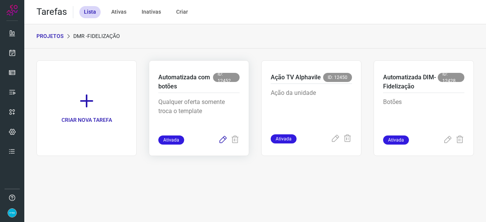
click at [220, 138] on icon at bounding box center [222, 140] width 9 height 9
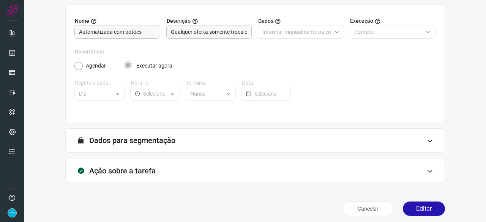
scroll to position [74, 0]
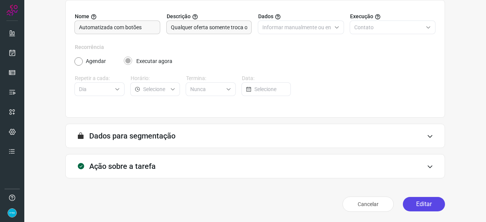
click at [427, 202] on button "Editar" at bounding box center [424, 204] width 42 height 14
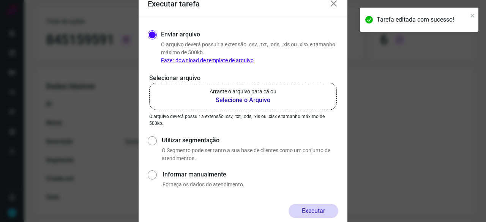
click at [233, 101] on b "Selecione o Arquivo" at bounding box center [243, 100] width 67 height 9
click at [0, 0] on input "Arraste o arquivo para cá ou Selecione o Arquivo" at bounding box center [0, 0] width 0 height 0
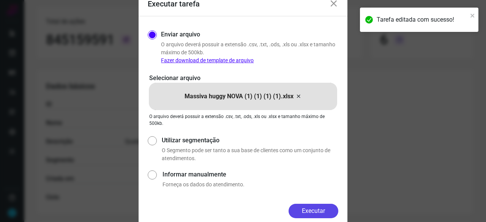
click at [315, 211] on button "Executar" at bounding box center [314, 211] width 50 height 14
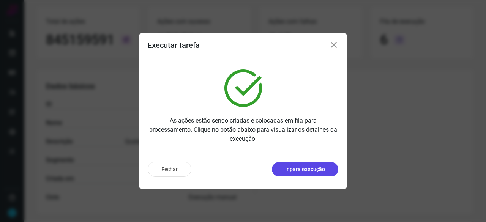
click at [305, 170] on p "Ir para execução" at bounding box center [305, 170] width 40 height 8
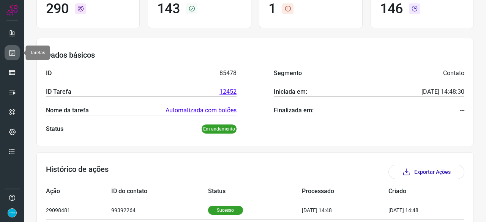
click at [13, 51] on icon at bounding box center [12, 53] width 8 height 8
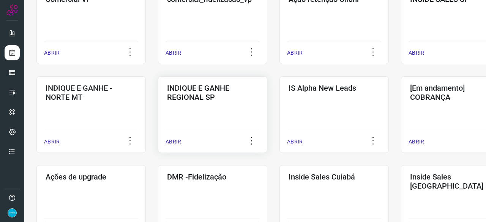
click at [172, 138] on p "ABRIR" at bounding box center [174, 142] width 16 height 8
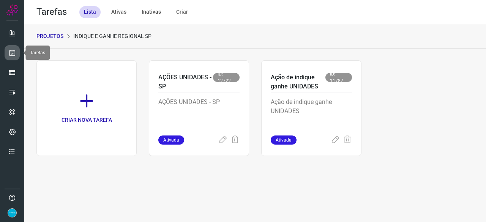
click at [13, 55] on icon at bounding box center [12, 53] width 8 height 8
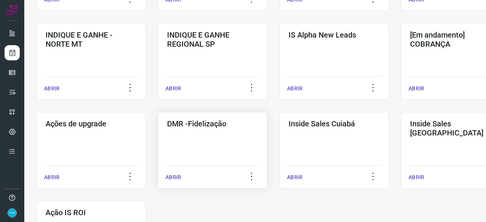
click at [174, 180] on p "ABRIR" at bounding box center [174, 177] width 16 height 8
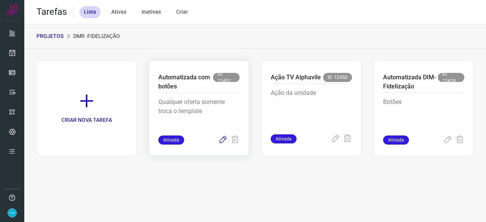
click at [220, 140] on icon at bounding box center [222, 140] width 9 height 9
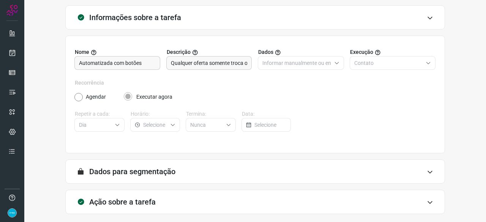
scroll to position [74, 0]
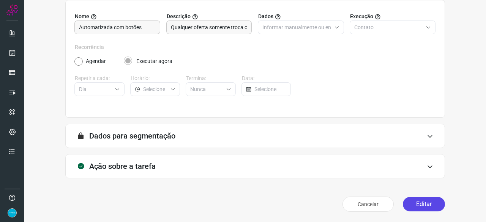
click at [430, 207] on button "Editar" at bounding box center [424, 204] width 42 height 14
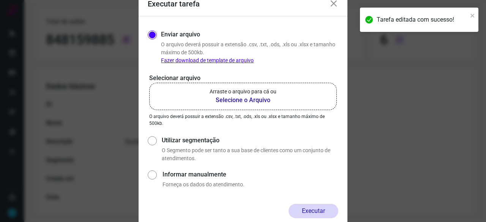
click at [245, 101] on b "Selecione o Arquivo" at bounding box center [243, 100] width 67 height 9
click at [0, 0] on input "Arraste o arquivo para cá ou Selecione o Arquivo" at bounding box center [0, 0] width 0 height 0
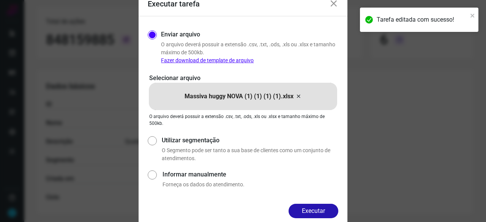
drag, startPoint x: 307, startPoint y: 210, endPoint x: 312, endPoint y: 211, distance: 4.9
click at [307, 211] on button "Executar" at bounding box center [314, 211] width 50 height 14
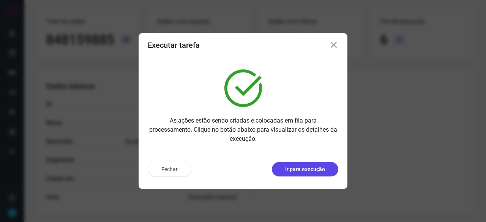
click at [294, 168] on p "Ir para execução" at bounding box center [305, 170] width 40 height 8
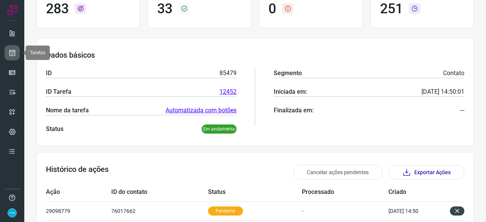
click at [14, 51] on icon at bounding box center [12, 53] width 8 height 8
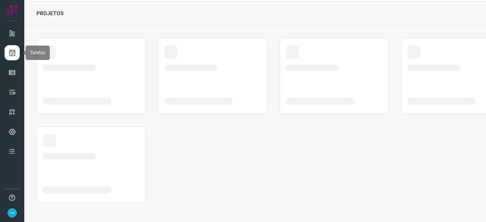
scroll to position [23, 0]
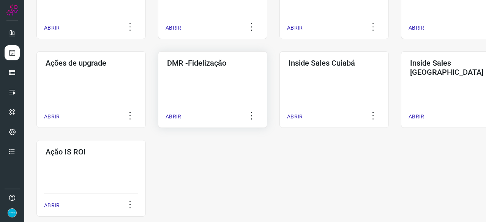
click at [177, 118] on p "ABRIR" at bounding box center [174, 117] width 16 height 8
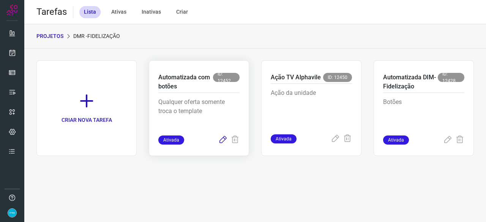
click at [222, 138] on icon at bounding box center [222, 140] width 9 height 9
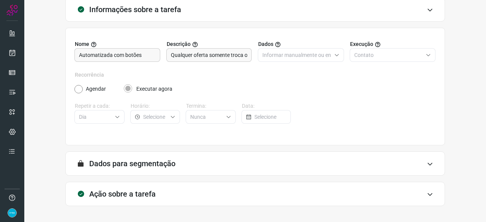
scroll to position [74, 0]
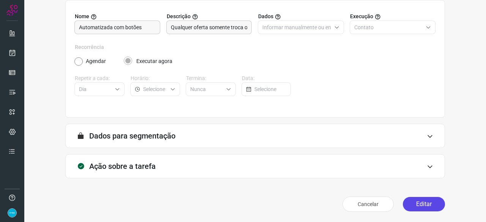
click at [412, 207] on button "Editar" at bounding box center [424, 204] width 42 height 14
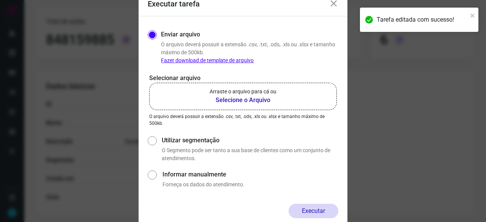
click at [231, 99] on b "Selecione o Arquivo" at bounding box center [243, 100] width 67 height 9
click at [0, 0] on input "Arraste o arquivo para cá ou Selecione o Arquivo" at bounding box center [0, 0] width 0 height 0
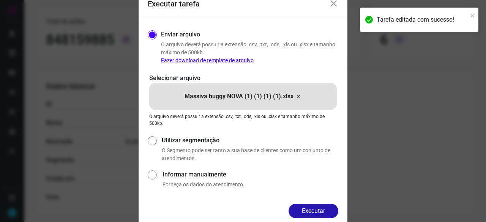
click at [323, 208] on button "Executar" at bounding box center [314, 211] width 50 height 14
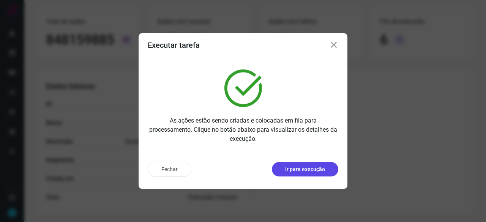
click at [297, 170] on p "Ir para execução" at bounding box center [305, 170] width 40 height 8
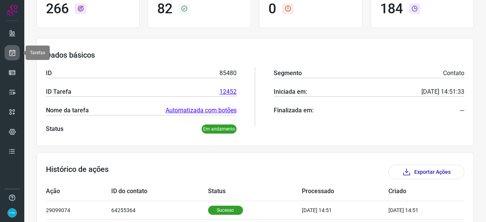
click at [13, 52] on icon at bounding box center [12, 53] width 8 height 8
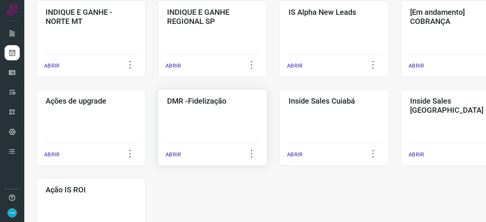
click at [172, 153] on p "ABRIR" at bounding box center [174, 155] width 16 height 8
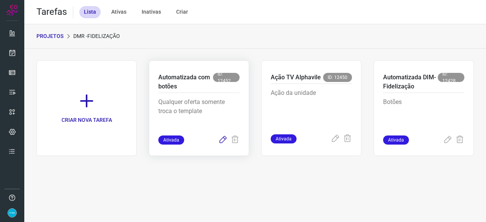
click at [222, 139] on icon at bounding box center [222, 140] width 9 height 9
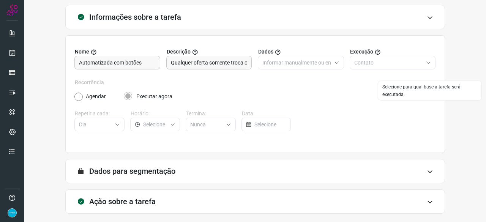
scroll to position [74, 0]
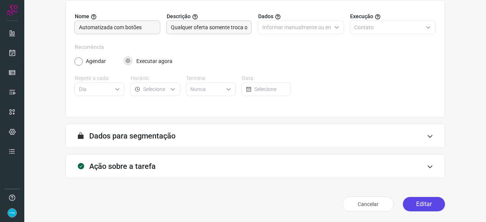
click at [418, 209] on button "Editar" at bounding box center [424, 204] width 42 height 14
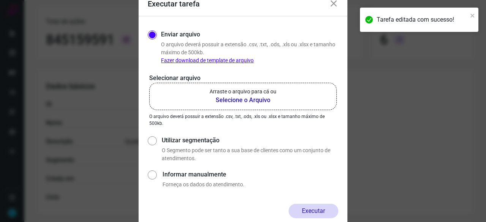
click at [228, 99] on b "Selecione o Arquivo" at bounding box center [243, 100] width 67 height 9
click at [0, 0] on input "Arraste o arquivo para cá ou Selecione o Arquivo" at bounding box center [0, 0] width 0 height 0
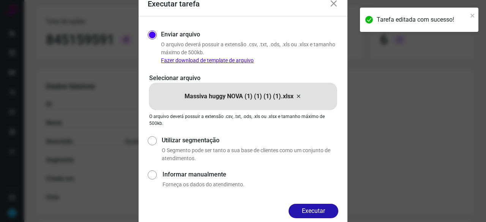
drag, startPoint x: 316, startPoint y: 211, endPoint x: 322, endPoint y: 210, distance: 6.1
click at [317, 210] on button "Executar" at bounding box center [314, 211] width 50 height 14
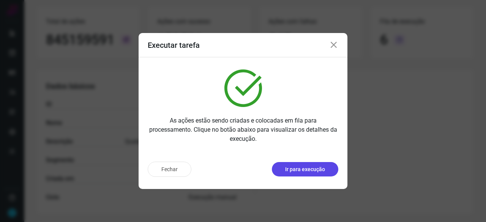
click at [301, 168] on p "Ir para execução" at bounding box center [305, 170] width 40 height 8
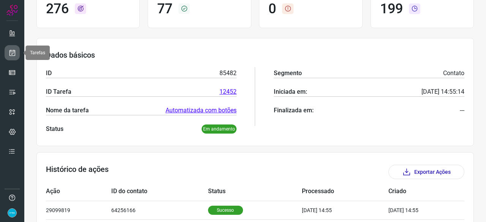
click at [15, 50] on icon at bounding box center [12, 53] width 8 height 8
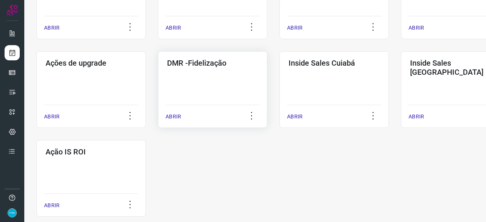
click at [172, 118] on p "ABRIR" at bounding box center [174, 117] width 16 height 8
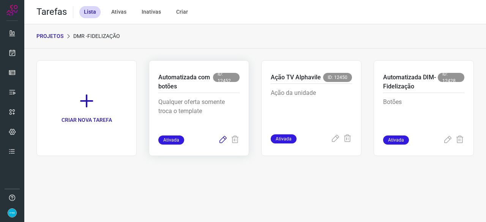
click at [223, 138] on icon at bounding box center [222, 140] width 9 height 9
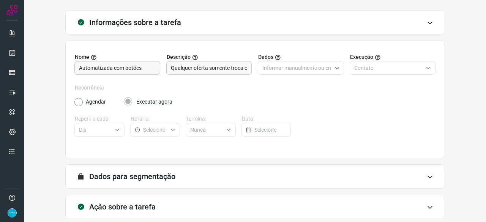
scroll to position [74, 0]
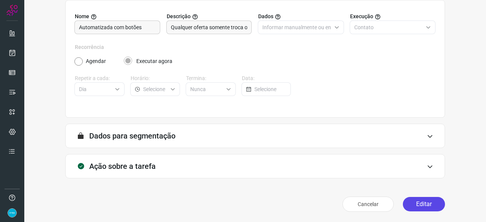
click at [423, 203] on button "Editar" at bounding box center [424, 204] width 42 height 14
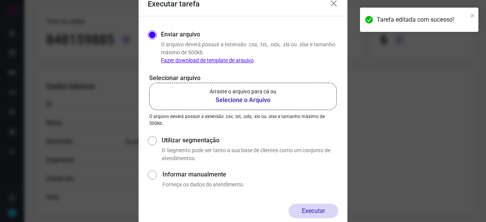
click at [227, 101] on b "Selecione o Arquivo" at bounding box center [243, 100] width 67 height 9
click at [0, 0] on input "Arraste o arquivo para cá ou Selecione o Arquivo" at bounding box center [0, 0] width 0 height 0
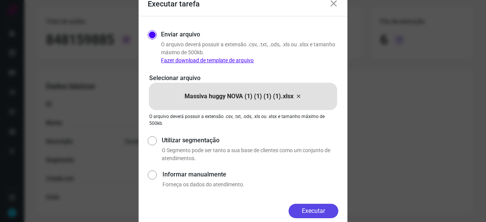
click at [326, 210] on button "Executar" at bounding box center [314, 211] width 50 height 14
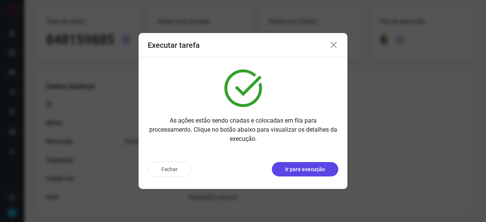
click at [312, 172] on p "Ir para execução" at bounding box center [305, 170] width 40 height 8
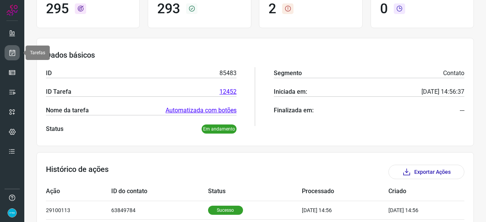
click at [19, 52] on link at bounding box center [12, 52] width 15 height 15
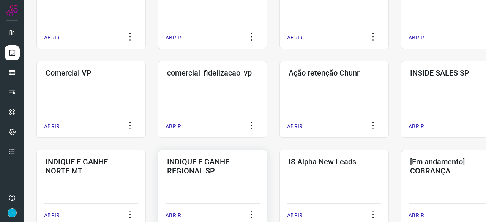
scroll to position [213, 0]
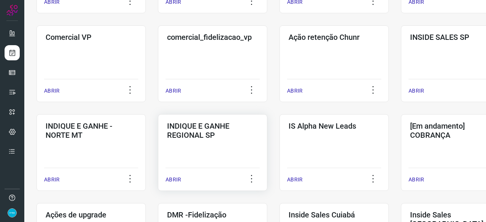
click at [175, 179] on p "ABRIR" at bounding box center [174, 180] width 16 height 8
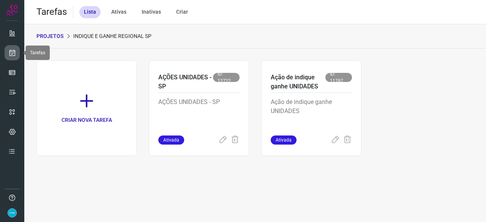
click at [9, 53] on icon at bounding box center [12, 53] width 8 height 8
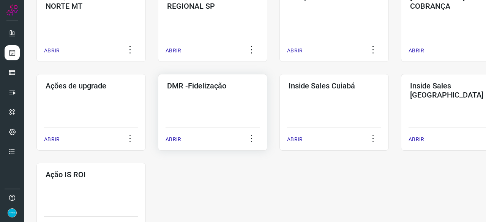
click at [174, 142] on p "ABRIR" at bounding box center [174, 140] width 16 height 8
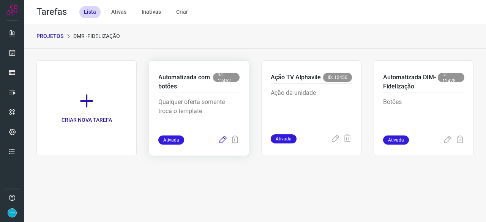
click at [223, 138] on icon at bounding box center [222, 140] width 9 height 9
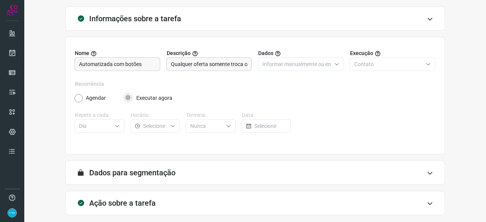
scroll to position [74, 0]
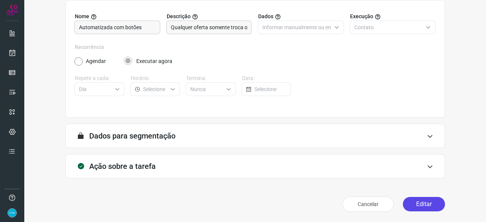
click at [425, 205] on button "Editar" at bounding box center [424, 204] width 42 height 14
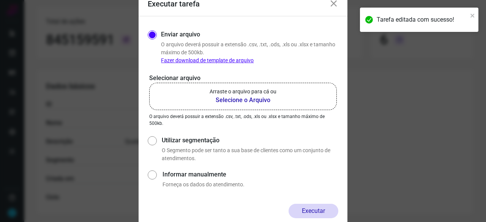
click at [230, 99] on b "Selecione o Arquivo" at bounding box center [243, 100] width 67 height 9
click at [0, 0] on input "Arraste o arquivo para cá ou Selecione o Arquivo" at bounding box center [0, 0] width 0 height 0
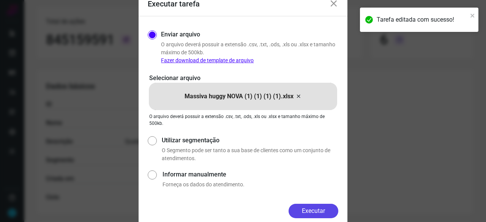
drag, startPoint x: 316, startPoint y: 211, endPoint x: 341, endPoint y: 220, distance: 26.3
click at [316, 211] on button "Executar" at bounding box center [314, 211] width 50 height 14
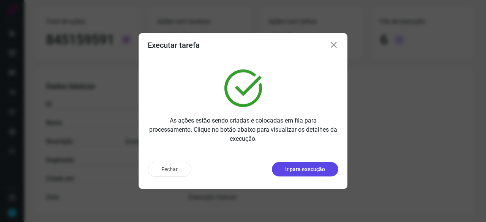
click at [298, 170] on p "Ir para execução" at bounding box center [305, 170] width 40 height 8
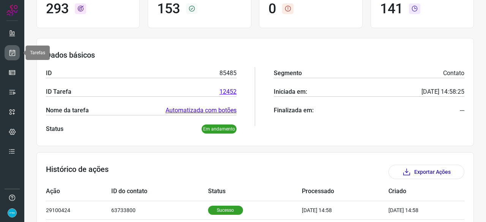
click at [9, 52] on icon at bounding box center [12, 53] width 8 height 8
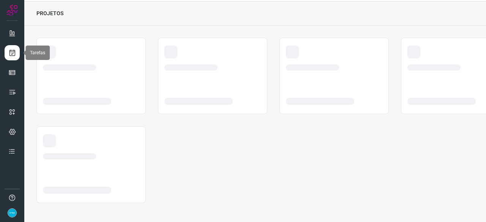
scroll to position [23, 0]
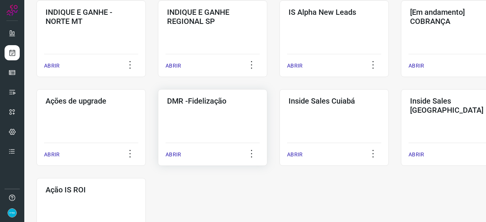
click at [180, 155] on p "ABRIR" at bounding box center [174, 155] width 16 height 8
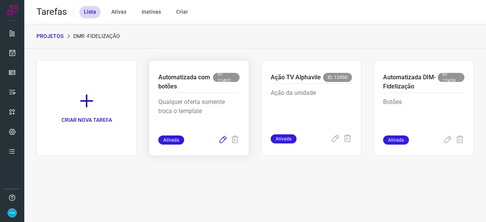
click at [223, 139] on icon at bounding box center [222, 140] width 9 height 9
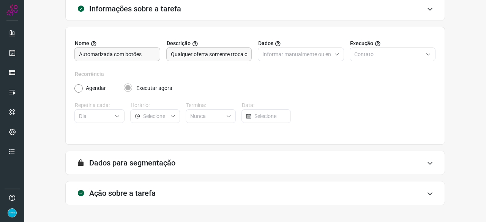
scroll to position [74, 0]
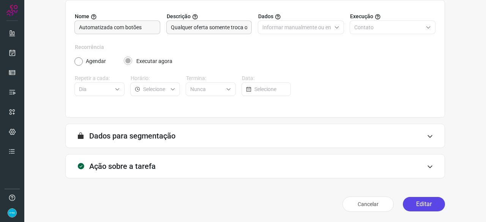
click at [408, 200] on button "Editar" at bounding box center [424, 204] width 42 height 14
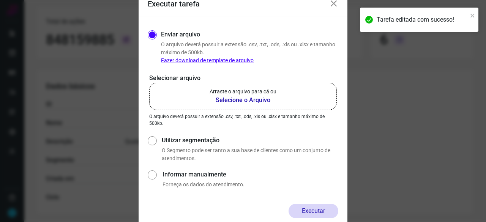
click at [248, 101] on b "Selecione o Arquivo" at bounding box center [243, 100] width 67 height 9
click at [0, 0] on input "Arraste o arquivo para cá ou Selecione o Arquivo" at bounding box center [0, 0] width 0 height 0
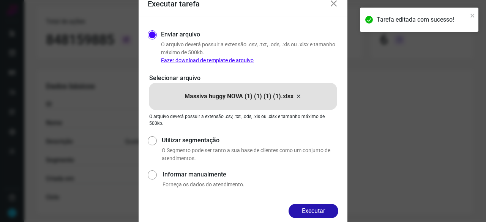
drag, startPoint x: 326, startPoint y: 215, endPoint x: 335, endPoint y: 214, distance: 9.1
click at [326, 215] on button "Executar" at bounding box center [314, 211] width 50 height 14
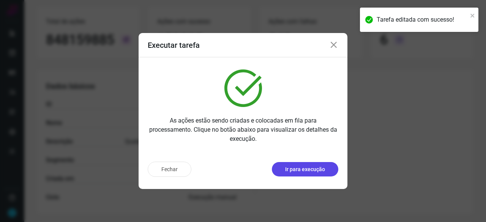
click at [295, 163] on button "Ir para execução" at bounding box center [305, 169] width 66 height 14
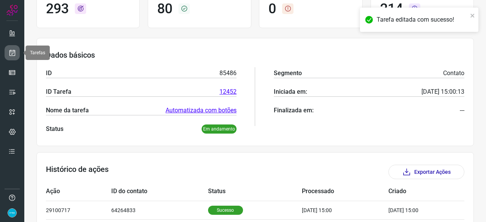
click at [15, 52] on icon at bounding box center [12, 53] width 8 height 8
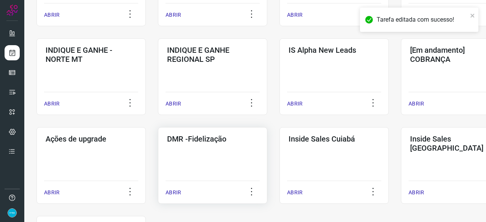
click at [175, 192] on p "ABRIR" at bounding box center [174, 193] width 16 height 8
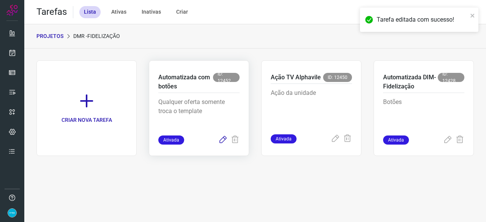
click at [224, 139] on icon at bounding box center [222, 140] width 9 height 9
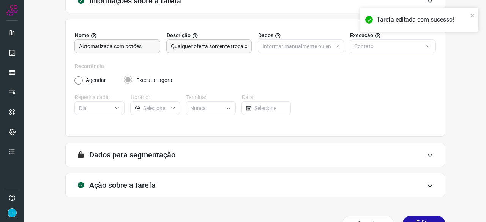
scroll to position [74, 0]
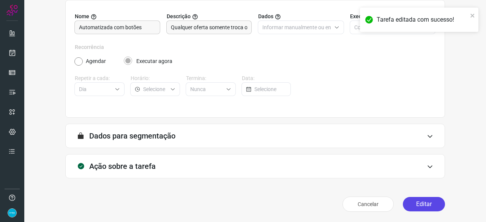
click at [411, 205] on button "Editar" at bounding box center [424, 204] width 42 height 14
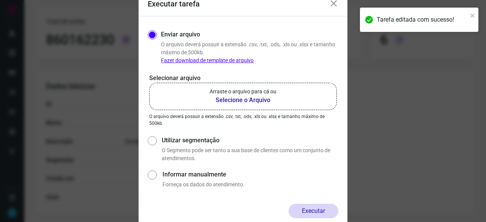
click at [224, 100] on b "Selecione o Arquivo" at bounding box center [243, 100] width 67 height 9
click at [0, 0] on input "Arraste o arquivo para cá ou Selecione o Arquivo" at bounding box center [0, 0] width 0 height 0
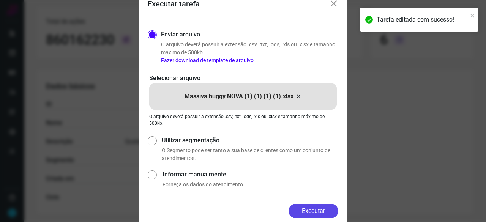
click at [304, 208] on button "Executar" at bounding box center [314, 211] width 50 height 14
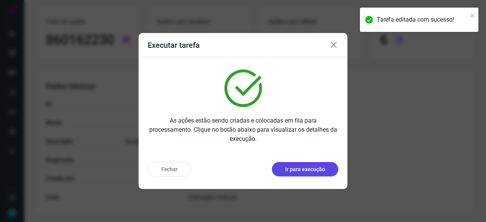
click at [292, 173] on p "Ir para execução" at bounding box center [305, 170] width 40 height 8
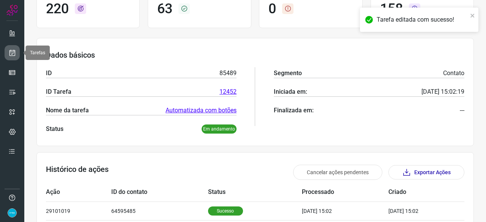
click at [13, 53] on icon at bounding box center [12, 53] width 8 height 8
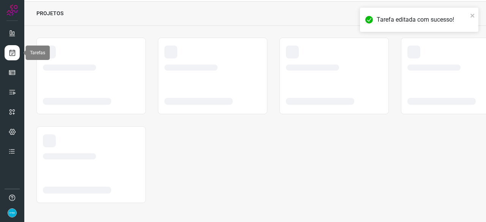
scroll to position [23, 0]
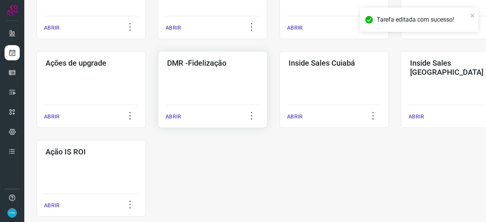
click at [174, 119] on p "ABRIR" at bounding box center [174, 117] width 16 height 8
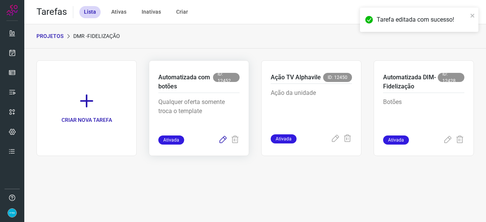
click at [224, 139] on icon at bounding box center [222, 140] width 9 height 9
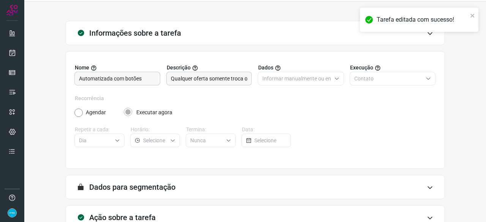
scroll to position [74, 0]
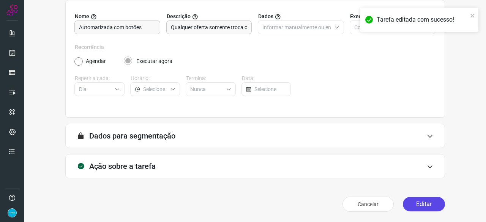
click at [432, 205] on button "Editar" at bounding box center [424, 204] width 42 height 14
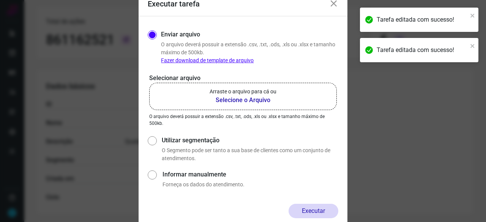
click at [225, 101] on b "Selecione o Arquivo" at bounding box center [243, 100] width 67 height 9
click at [0, 0] on input "Arraste o arquivo para cá ou Selecione o Arquivo" at bounding box center [0, 0] width 0 height 0
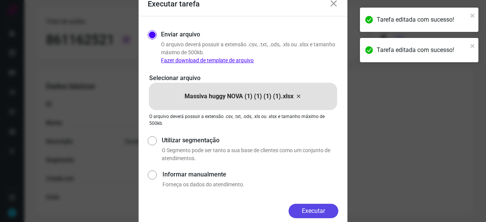
click at [319, 211] on button "Executar" at bounding box center [314, 211] width 50 height 14
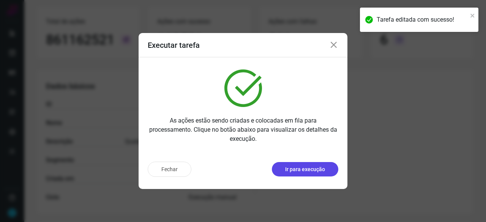
click at [304, 167] on p "Ir para execução" at bounding box center [305, 170] width 40 height 8
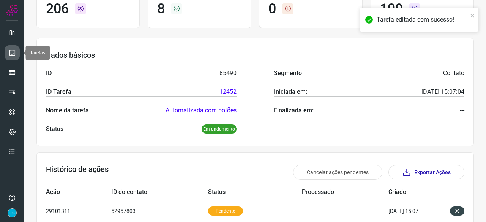
click at [13, 51] on icon at bounding box center [12, 53] width 8 height 8
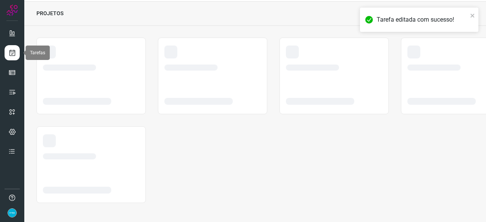
scroll to position [23, 0]
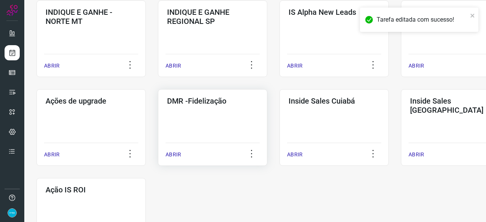
click at [173, 155] on p "ABRIR" at bounding box center [174, 155] width 16 height 8
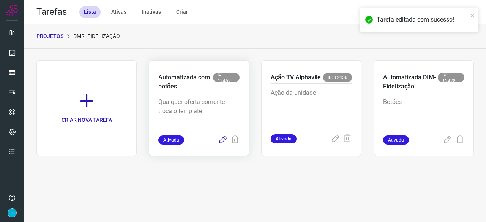
click at [223, 140] on icon at bounding box center [222, 140] width 9 height 9
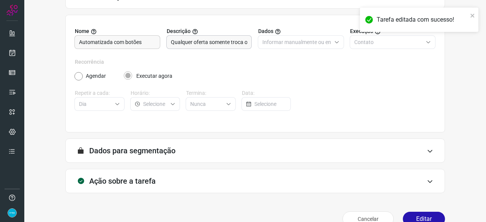
scroll to position [74, 0]
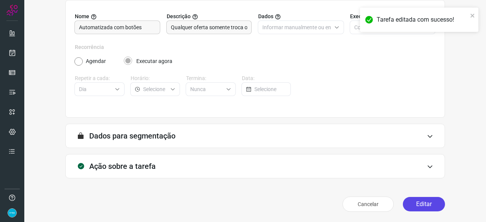
click at [418, 206] on button "Editar" at bounding box center [424, 204] width 42 height 14
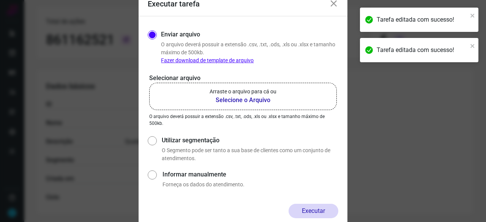
click at [229, 101] on b "Selecione o Arquivo" at bounding box center [243, 100] width 67 height 9
click at [0, 0] on input "Arraste o arquivo para cá ou Selecione o Arquivo" at bounding box center [0, 0] width 0 height 0
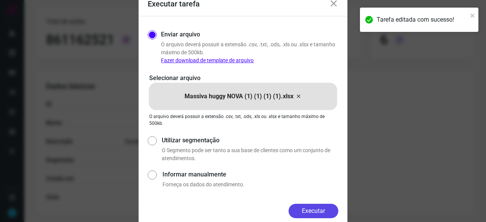
click at [321, 210] on button "Executar" at bounding box center [314, 211] width 50 height 14
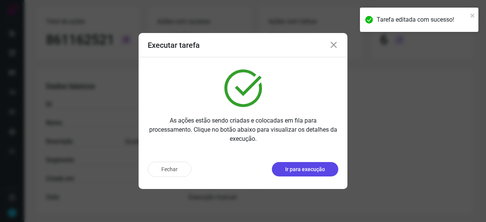
click at [320, 170] on p "Ir para execução" at bounding box center [305, 170] width 40 height 8
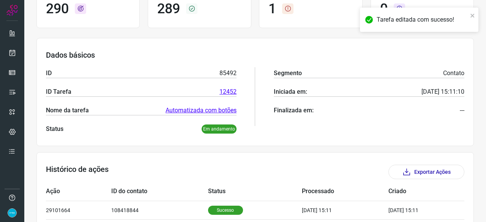
click at [3, 44] on div at bounding box center [12, 111] width 24 height 222
click at [17, 50] on link at bounding box center [12, 52] width 15 height 15
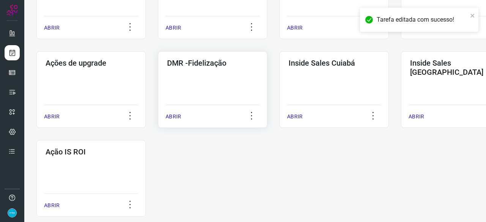
click at [177, 117] on p "ABRIR" at bounding box center [174, 117] width 16 height 8
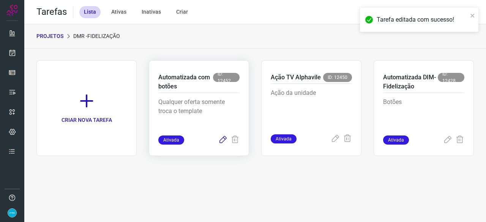
click at [222, 137] on icon at bounding box center [222, 140] width 9 height 9
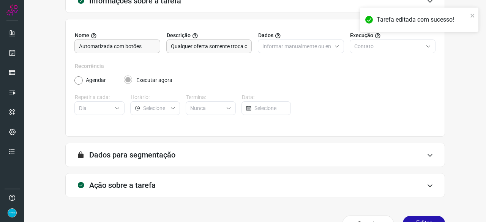
scroll to position [74, 0]
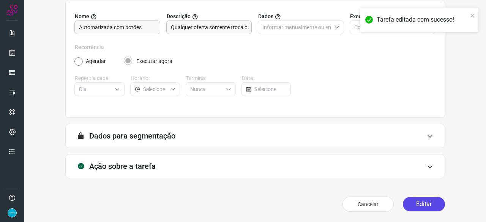
click at [425, 201] on button "Editar" at bounding box center [424, 204] width 42 height 14
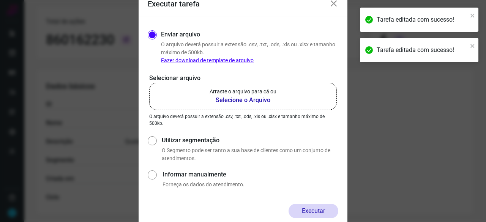
click at [224, 101] on b "Selecione o Arquivo" at bounding box center [243, 100] width 67 height 9
click at [0, 0] on input "Arraste o arquivo para cá ou Selecione o Arquivo" at bounding box center [0, 0] width 0 height 0
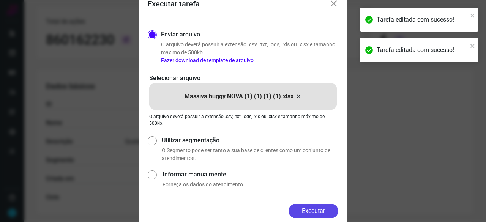
drag, startPoint x: 315, startPoint y: 213, endPoint x: 322, endPoint y: 214, distance: 7.0
click at [315, 213] on button "Executar" at bounding box center [314, 211] width 50 height 14
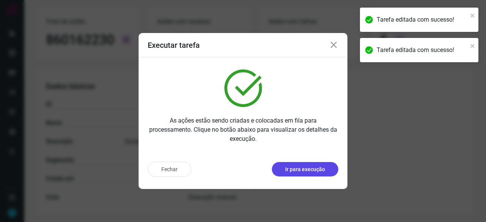
click at [318, 171] on p "Ir para execução" at bounding box center [305, 170] width 40 height 8
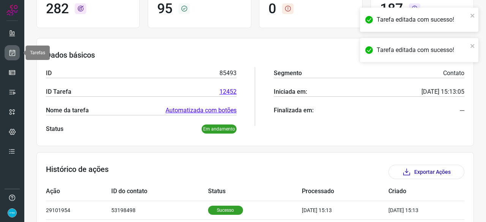
click at [15, 50] on icon at bounding box center [12, 53] width 8 height 8
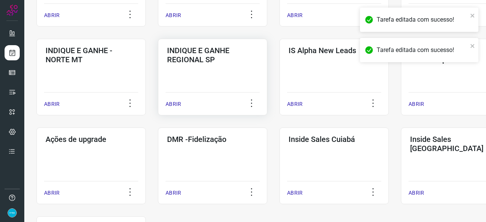
scroll to position [289, 0]
click at [178, 194] on p "ABRIR" at bounding box center [174, 193] width 16 height 8
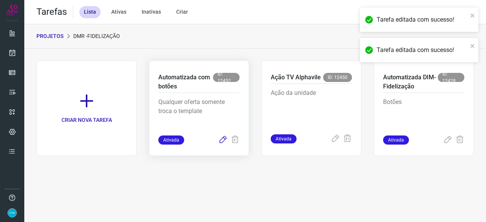
click at [226, 139] on icon at bounding box center [222, 140] width 9 height 9
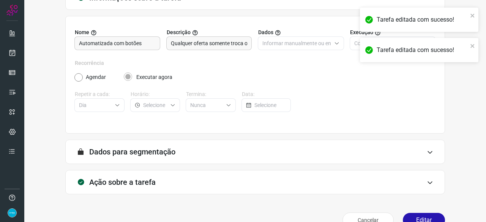
scroll to position [74, 0]
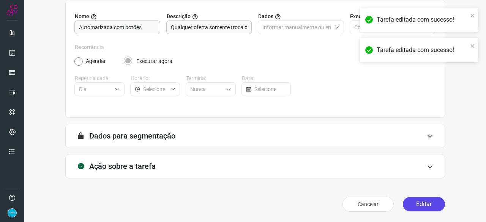
click at [410, 203] on button "Editar" at bounding box center [424, 204] width 42 height 14
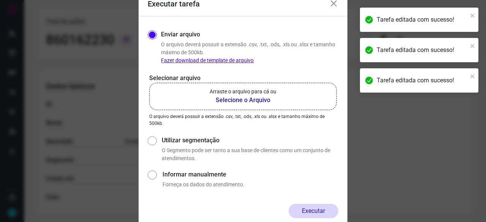
click at [224, 98] on b "Selecione o Arquivo" at bounding box center [243, 100] width 67 height 9
click at [0, 0] on input "Arraste o arquivo para cá ou Selecione o Arquivo" at bounding box center [0, 0] width 0 height 0
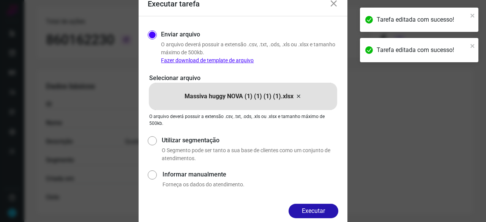
drag, startPoint x: 305, startPoint y: 208, endPoint x: 332, endPoint y: 221, distance: 29.5
click at [306, 208] on button "Executar" at bounding box center [314, 211] width 50 height 14
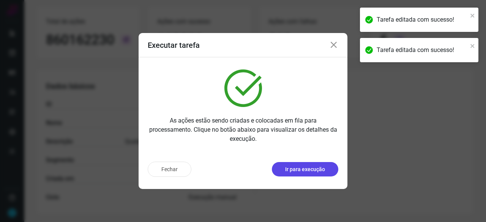
click at [285, 168] on p "Ir para execução" at bounding box center [305, 170] width 40 height 8
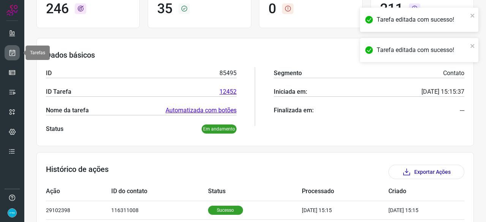
click at [11, 49] on icon at bounding box center [12, 53] width 8 height 8
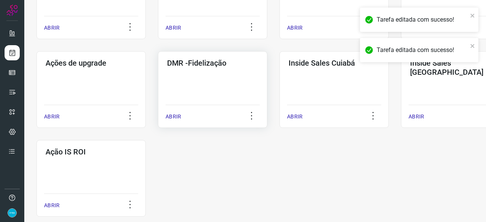
click at [176, 120] on p "ABRIR" at bounding box center [174, 117] width 16 height 8
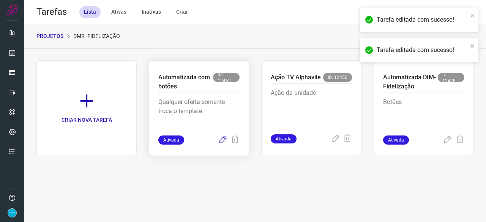
click at [222, 138] on icon at bounding box center [222, 140] width 9 height 9
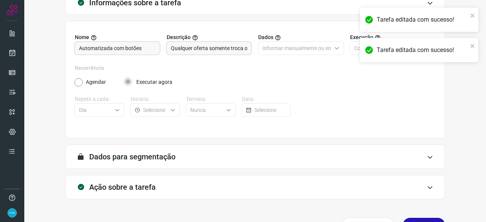
scroll to position [74, 0]
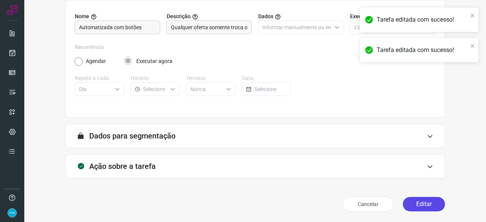
click at [424, 202] on button "Editar" at bounding box center [424, 204] width 42 height 14
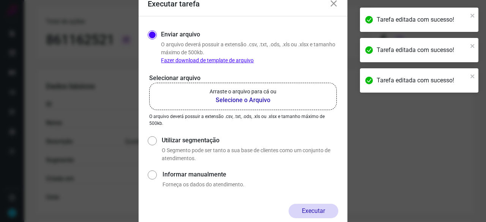
click at [222, 101] on b "Selecione o Arquivo" at bounding box center [243, 100] width 67 height 9
click at [0, 0] on input "Arraste o arquivo para cá ou Selecione o Arquivo" at bounding box center [0, 0] width 0 height 0
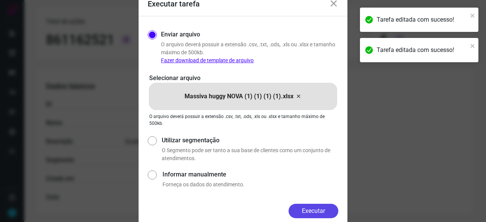
click at [309, 208] on button "Executar" at bounding box center [314, 211] width 50 height 14
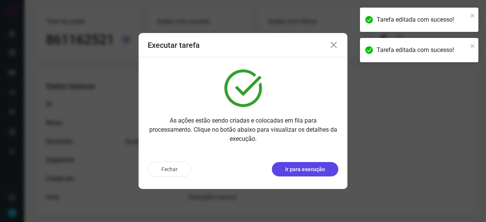
click at [295, 169] on p "Ir para execução" at bounding box center [305, 170] width 40 height 8
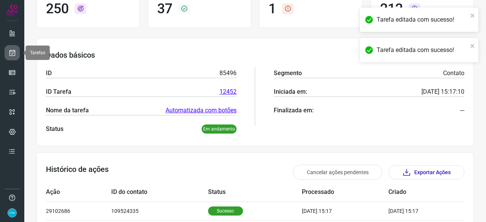
click at [13, 52] on icon at bounding box center [12, 53] width 8 height 8
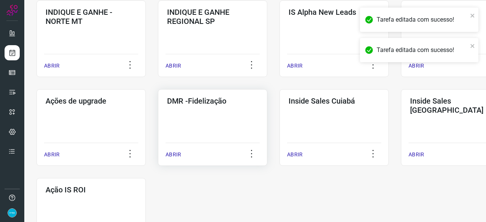
click at [174, 155] on p "ABRIR" at bounding box center [174, 155] width 16 height 8
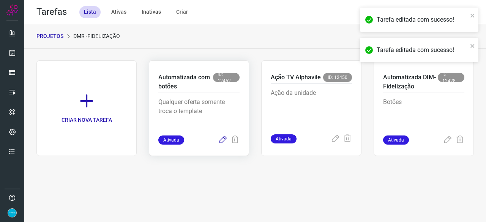
click at [223, 141] on icon at bounding box center [222, 140] width 9 height 9
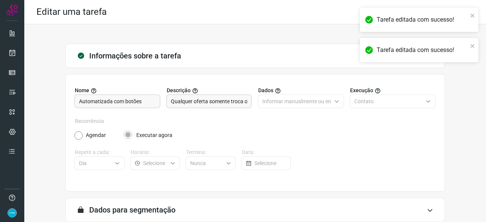
scroll to position [74, 0]
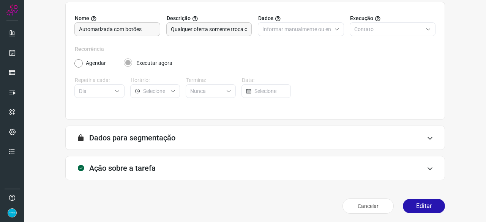
scroll to position [74, 0]
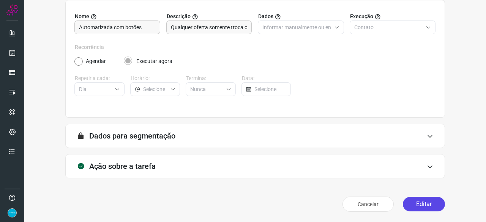
click at [424, 205] on button "Editar" at bounding box center [424, 204] width 42 height 14
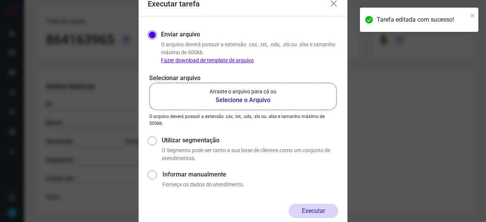
click at [251, 101] on b "Selecione o Arquivo" at bounding box center [243, 100] width 67 height 9
click at [0, 0] on input "Arraste o arquivo para cá ou Selecione o Arquivo" at bounding box center [0, 0] width 0 height 0
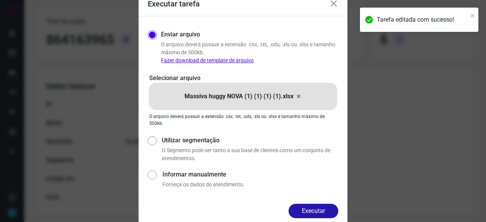
click at [332, 208] on button "Executar" at bounding box center [314, 211] width 50 height 14
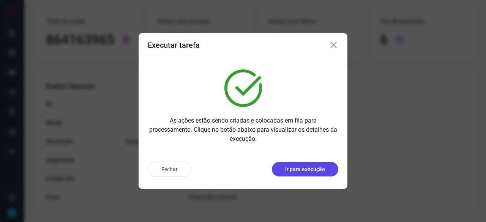
click at [320, 170] on p "Ir para execução" at bounding box center [305, 170] width 40 height 8
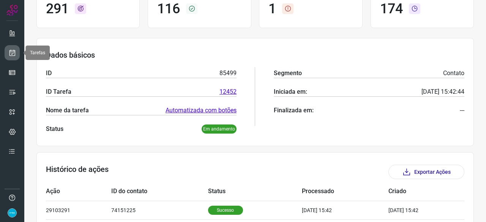
click at [15, 51] on icon at bounding box center [12, 53] width 8 height 8
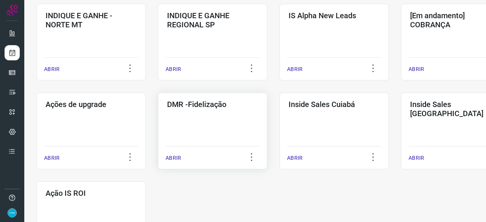
scroll to position [326, 0]
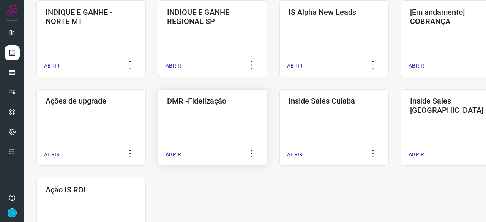
click at [181, 153] on div "ABRIR" at bounding box center [213, 152] width 94 height 19
click at [175, 155] on p "ABRIR" at bounding box center [174, 155] width 16 height 8
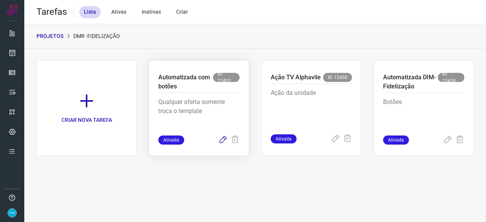
click at [224, 137] on icon at bounding box center [222, 140] width 9 height 9
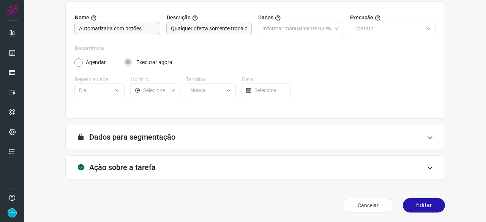
scroll to position [74, 0]
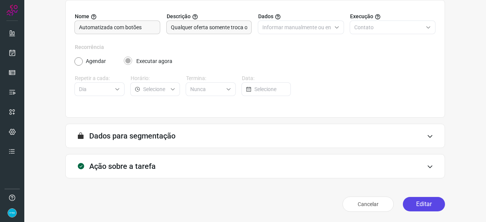
click at [409, 201] on button "Editar" at bounding box center [424, 204] width 42 height 14
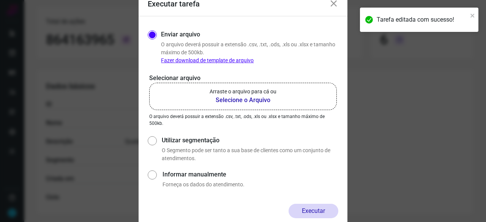
click at [222, 99] on b "Selecione o Arquivo" at bounding box center [243, 100] width 67 height 9
click at [0, 0] on input "Arraste o arquivo para cá ou Selecione o Arquivo" at bounding box center [0, 0] width 0 height 0
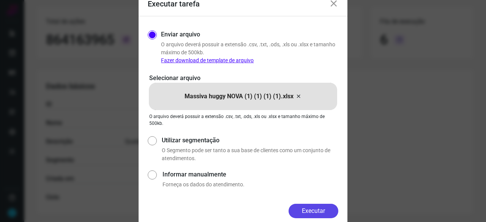
click at [321, 212] on button "Executar" at bounding box center [314, 211] width 50 height 14
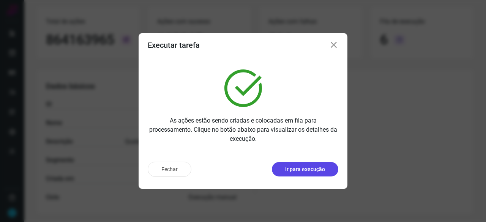
click at [301, 167] on p "Ir para execução" at bounding box center [305, 170] width 40 height 8
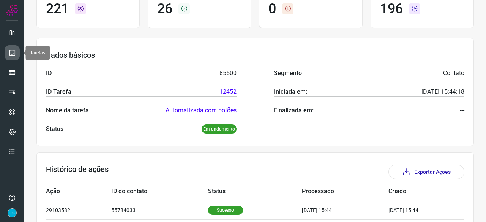
click at [17, 51] on link at bounding box center [12, 52] width 15 height 15
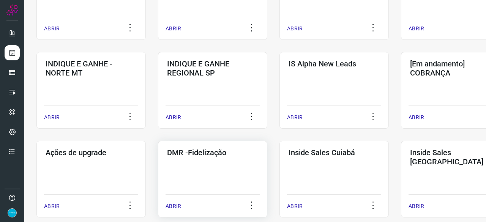
scroll to position [289, 0]
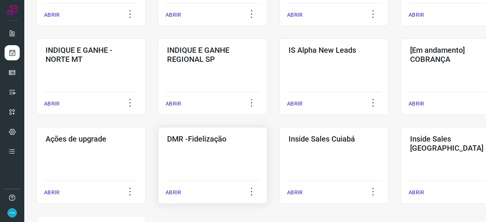
click at [176, 190] on p "ABRIR" at bounding box center [174, 193] width 16 height 8
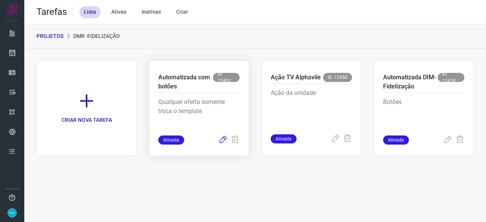
click at [224, 139] on icon at bounding box center [222, 140] width 9 height 9
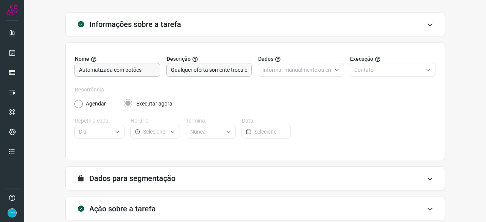
scroll to position [74, 0]
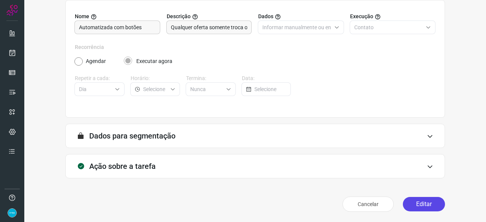
click at [419, 201] on button "Editar" at bounding box center [424, 204] width 42 height 14
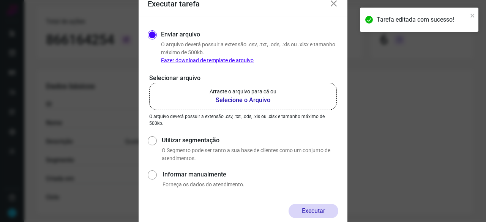
click at [238, 101] on b "Selecione o Arquivo" at bounding box center [243, 100] width 67 height 9
click at [0, 0] on input "Arraste o arquivo para cá ou Selecione o Arquivo" at bounding box center [0, 0] width 0 height 0
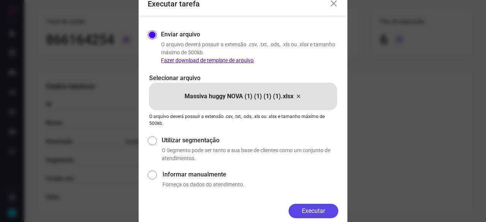
click at [313, 213] on button "Executar" at bounding box center [314, 211] width 50 height 14
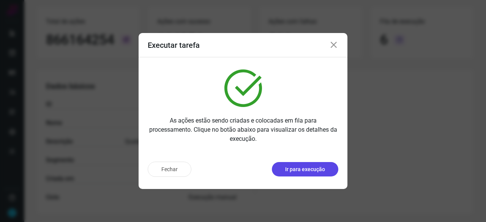
click at [287, 165] on button "Ir para execução" at bounding box center [305, 169] width 66 height 14
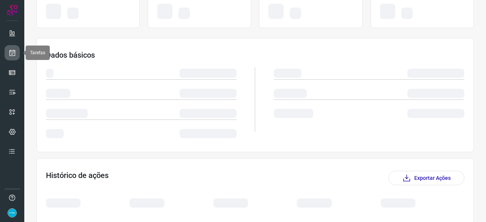
click at [14, 47] on link at bounding box center [12, 52] width 15 height 15
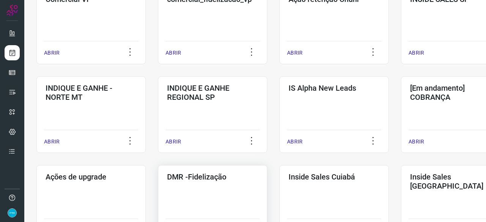
scroll to position [364, 0]
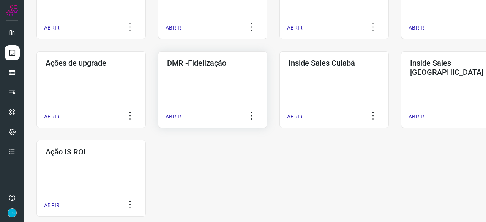
click at [171, 117] on p "ABRIR" at bounding box center [174, 117] width 16 height 8
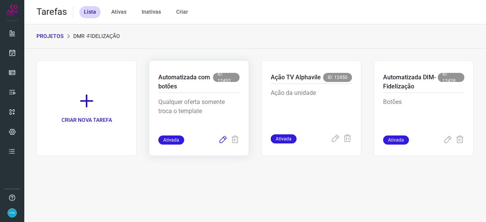
click at [222, 141] on icon at bounding box center [222, 140] width 9 height 9
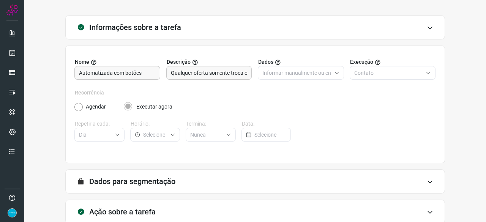
scroll to position [74, 0]
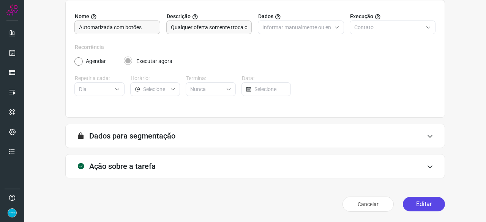
click at [416, 207] on button "Editar" at bounding box center [424, 204] width 42 height 14
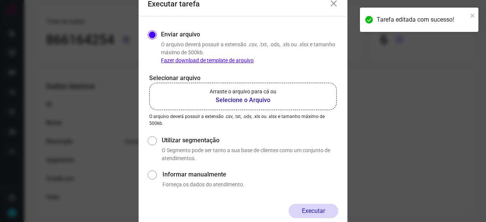
click at [238, 103] on b "Selecione o Arquivo" at bounding box center [243, 100] width 67 height 9
click at [0, 0] on input "Arraste o arquivo para cá ou Selecione o Arquivo" at bounding box center [0, 0] width 0 height 0
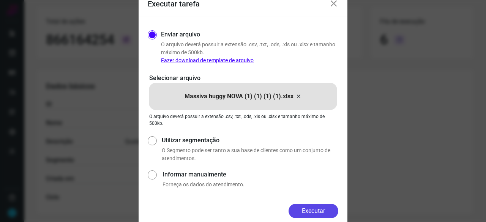
click at [316, 208] on button "Executar" at bounding box center [314, 211] width 50 height 14
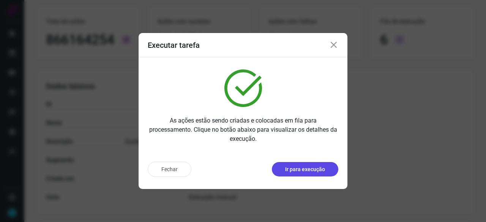
click at [317, 168] on p "Ir para execução" at bounding box center [305, 170] width 40 height 8
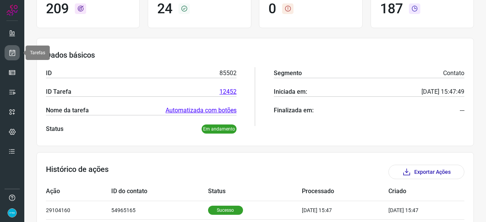
click at [15, 51] on icon at bounding box center [12, 53] width 8 height 8
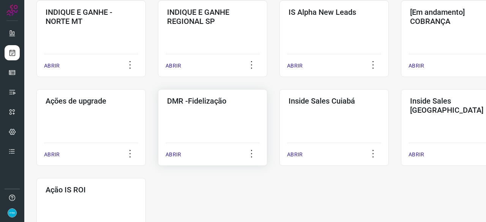
click at [174, 156] on p "ABRIR" at bounding box center [174, 155] width 16 height 8
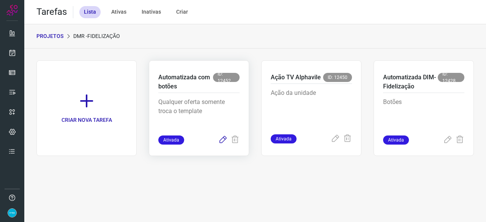
click at [223, 140] on icon at bounding box center [222, 140] width 9 height 9
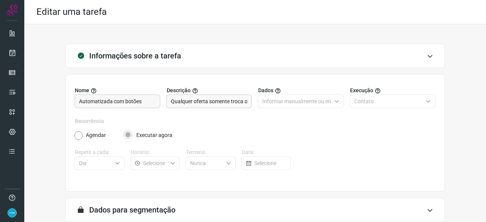
scroll to position [74, 0]
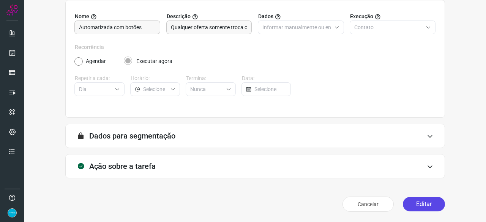
click at [417, 205] on button "Editar" at bounding box center [424, 204] width 42 height 14
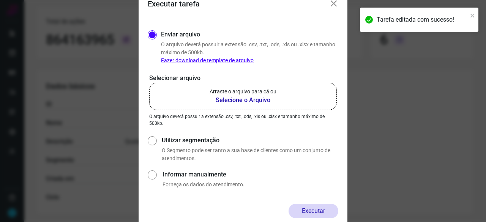
click at [237, 101] on b "Selecione o Arquivo" at bounding box center [243, 100] width 67 height 9
click at [0, 0] on input "Arraste o arquivo para cá ou Selecione o Arquivo" at bounding box center [0, 0] width 0 height 0
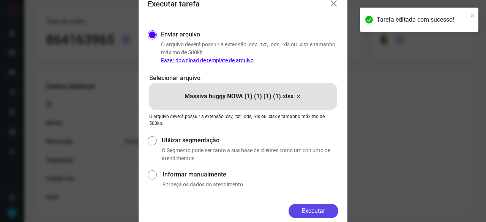
click at [305, 211] on button "Executar" at bounding box center [314, 211] width 50 height 14
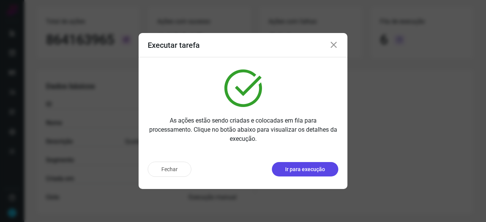
click at [298, 168] on p "Ir para execução" at bounding box center [305, 170] width 40 height 8
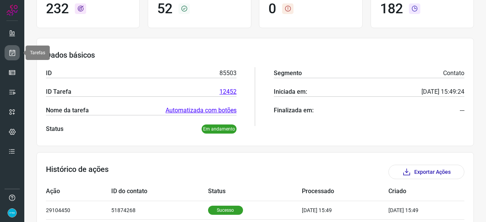
click at [14, 50] on icon at bounding box center [12, 53] width 8 height 8
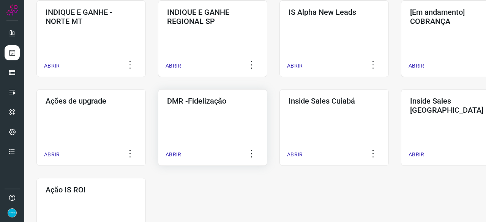
click at [180, 157] on p "ABRIR" at bounding box center [174, 155] width 16 height 8
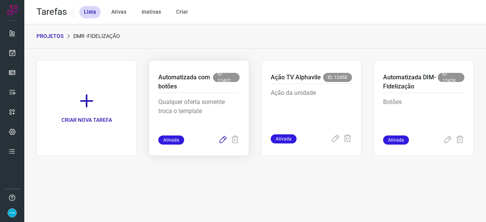
click at [222, 139] on icon at bounding box center [222, 140] width 9 height 9
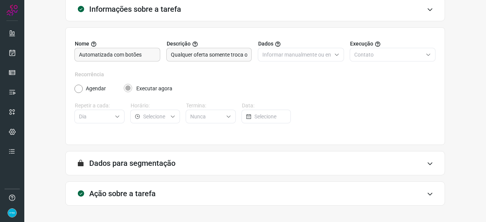
scroll to position [74, 0]
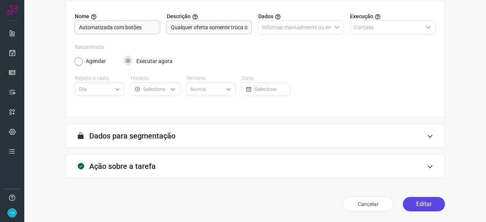
click at [416, 200] on button "Editar" at bounding box center [424, 204] width 42 height 14
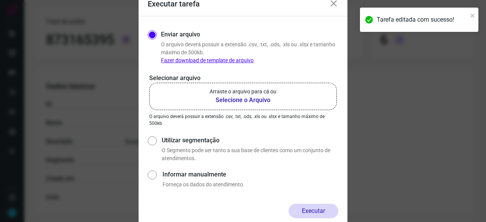
click at [226, 101] on b "Selecione o Arquivo" at bounding box center [243, 100] width 67 height 9
click at [0, 0] on input "Arraste o arquivo para cá ou Selecione o Arquivo" at bounding box center [0, 0] width 0 height 0
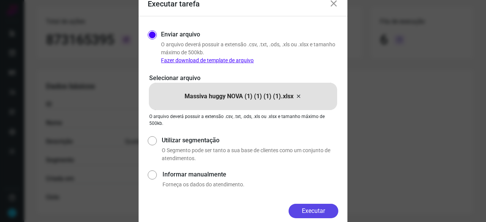
click at [327, 208] on button "Executar" at bounding box center [314, 211] width 50 height 14
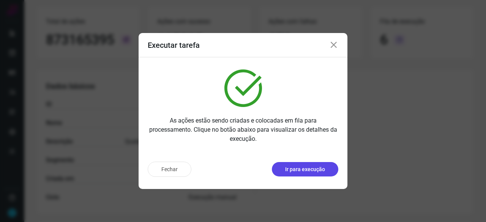
click at [295, 171] on p "Ir para execução" at bounding box center [305, 170] width 40 height 8
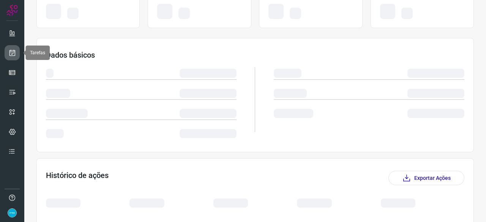
click at [9, 50] on icon at bounding box center [12, 53] width 8 height 8
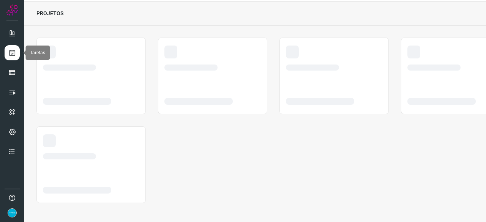
scroll to position [23, 0]
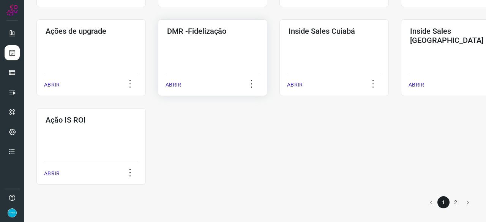
click at [173, 86] on p "ABRIR" at bounding box center [174, 85] width 16 height 8
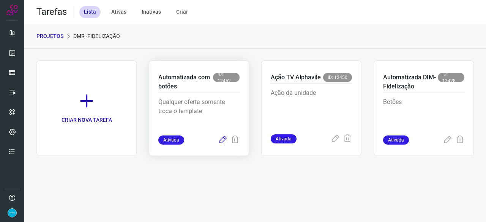
click at [222, 140] on icon at bounding box center [222, 140] width 9 height 9
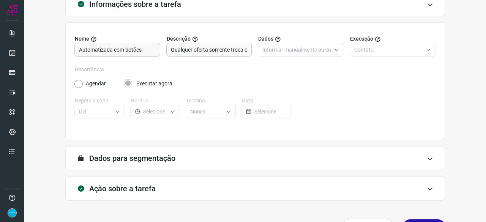
scroll to position [74, 0]
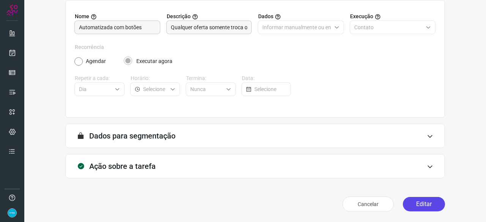
click at [407, 203] on button "Editar" at bounding box center [424, 204] width 42 height 14
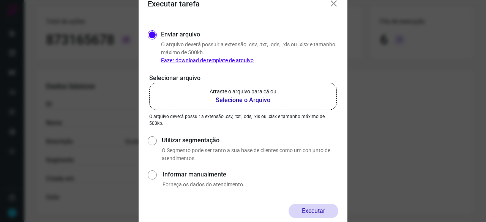
click at [234, 100] on b "Selecione o Arquivo" at bounding box center [243, 100] width 67 height 9
click at [0, 0] on input "Arraste o arquivo para cá ou Selecione o Arquivo" at bounding box center [0, 0] width 0 height 0
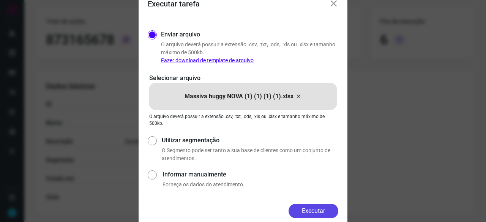
click at [337, 211] on button "Executar" at bounding box center [314, 211] width 50 height 14
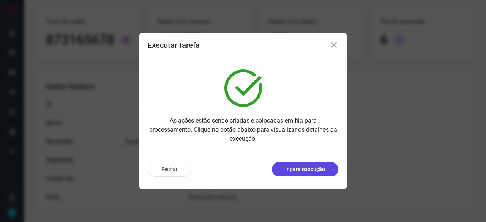
click at [299, 170] on p "Ir para execução" at bounding box center [305, 170] width 40 height 8
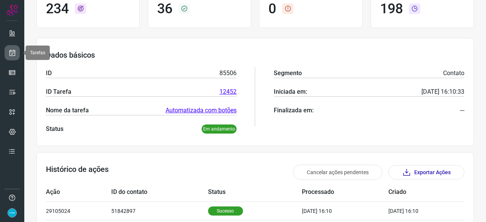
click at [13, 52] on icon at bounding box center [12, 53] width 8 height 8
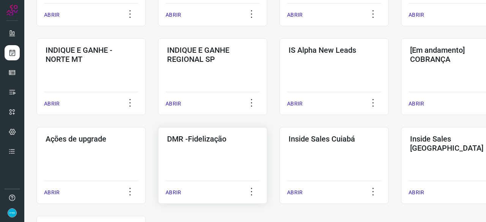
click at [171, 194] on p "ABRIR" at bounding box center [174, 193] width 16 height 8
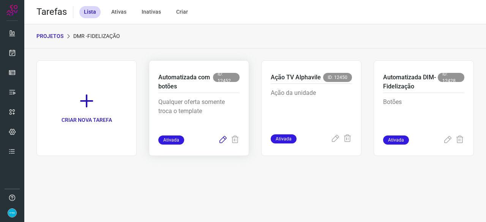
click at [223, 139] on icon at bounding box center [222, 140] width 9 height 9
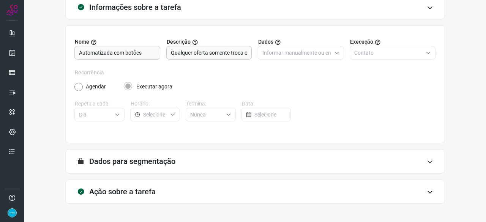
scroll to position [74, 0]
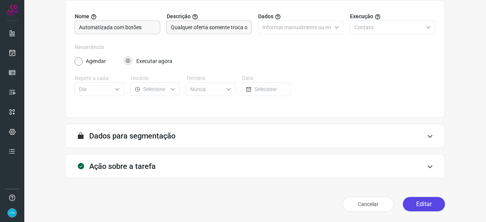
click at [427, 203] on button "Editar" at bounding box center [424, 204] width 42 height 14
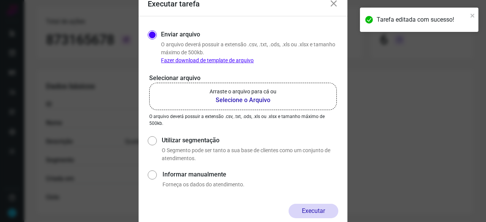
click at [235, 99] on b "Selecione o Arquivo" at bounding box center [243, 100] width 67 height 9
click at [0, 0] on input "Arraste o arquivo para cá ou Selecione o Arquivo" at bounding box center [0, 0] width 0 height 0
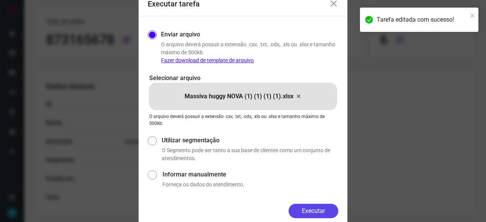
click at [328, 211] on button "Executar" at bounding box center [314, 211] width 50 height 14
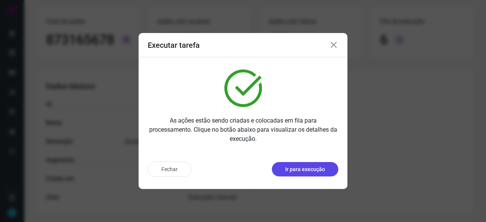
click at [317, 167] on p "Ir para execução" at bounding box center [305, 170] width 40 height 8
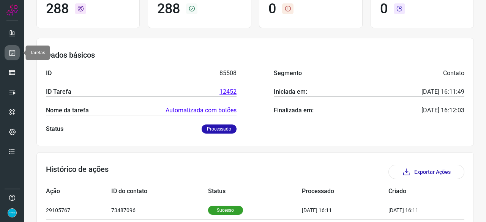
click at [12, 51] on icon at bounding box center [12, 53] width 8 height 8
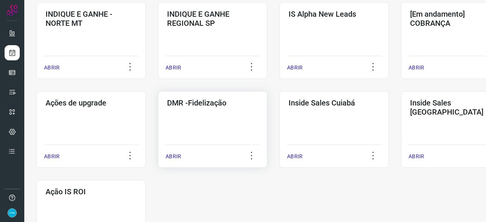
scroll to position [326, 0]
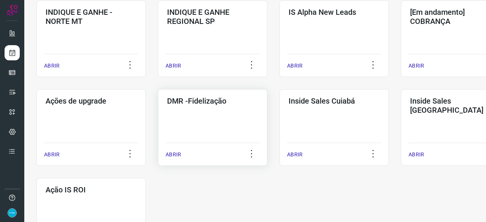
click at [181, 154] on div "ABRIR" at bounding box center [213, 152] width 94 height 19
click at [175, 153] on p "ABRIR" at bounding box center [174, 155] width 16 height 8
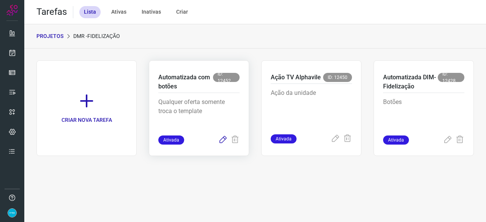
click at [221, 142] on icon at bounding box center [222, 140] width 9 height 9
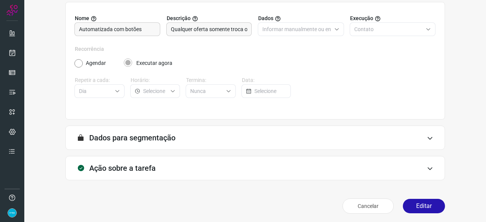
scroll to position [74, 0]
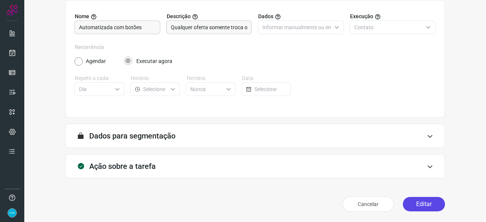
click at [415, 202] on button "Editar" at bounding box center [424, 204] width 42 height 14
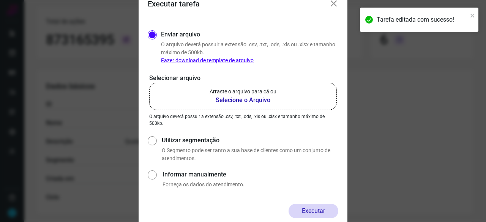
click at [227, 99] on b "Selecione o Arquivo" at bounding box center [243, 100] width 67 height 9
click at [0, 0] on input "Arraste o arquivo para cá ou Selecione o Arquivo" at bounding box center [0, 0] width 0 height 0
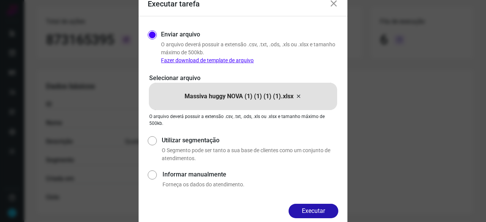
drag, startPoint x: 326, startPoint y: 212, endPoint x: 335, endPoint y: 216, distance: 10.0
click at [326, 213] on button "Executar" at bounding box center [314, 211] width 50 height 14
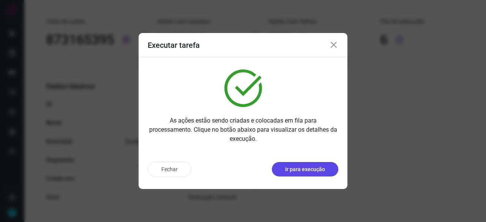
click at [303, 169] on p "Ir para execução" at bounding box center [305, 170] width 40 height 8
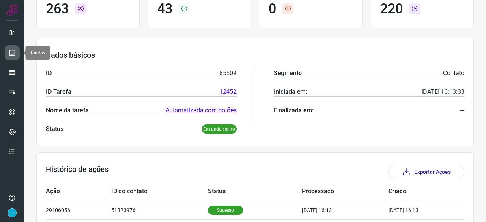
click at [15, 50] on icon at bounding box center [12, 53] width 8 height 8
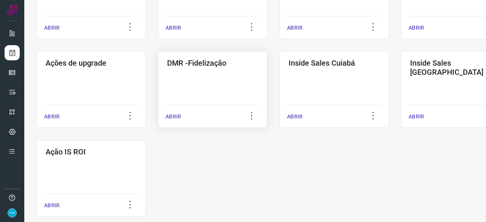
click at [173, 115] on p "ABRIR" at bounding box center [174, 117] width 16 height 8
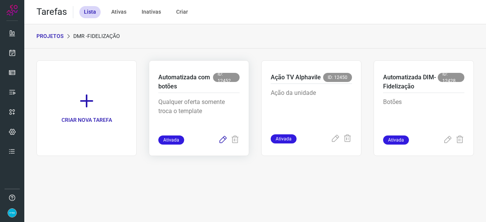
click at [222, 139] on icon at bounding box center [222, 140] width 9 height 9
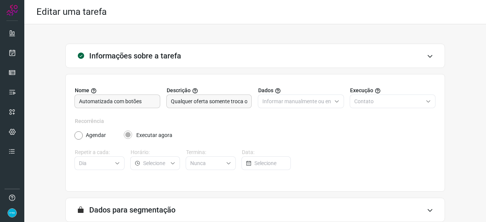
scroll to position [74, 0]
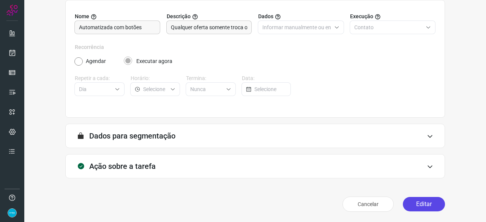
click at [418, 203] on button "Editar" at bounding box center [424, 204] width 42 height 14
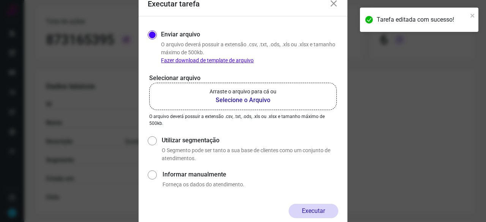
click at [226, 99] on b "Selecione o Arquivo" at bounding box center [243, 100] width 67 height 9
click at [0, 0] on input "Arraste o arquivo para cá ou Selecione o Arquivo" at bounding box center [0, 0] width 0 height 0
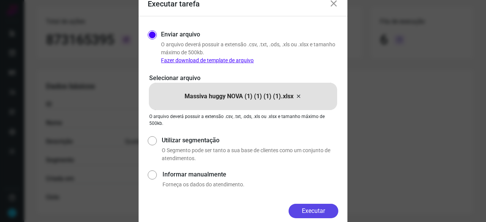
click at [318, 210] on button "Executar" at bounding box center [314, 211] width 50 height 14
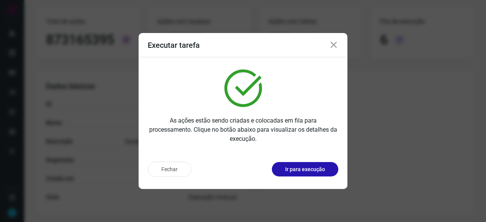
click at [307, 166] on p "Ir para execução" at bounding box center [305, 170] width 40 height 8
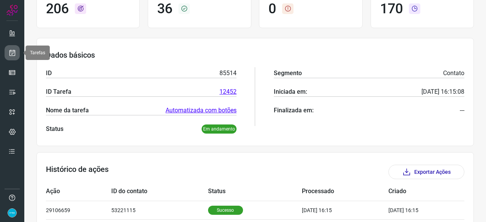
click at [13, 50] on icon at bounding box center [12, 53] width 8 height 8
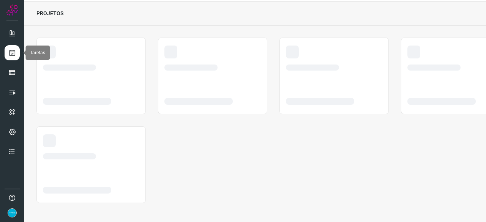
scroll to position [23, 0]
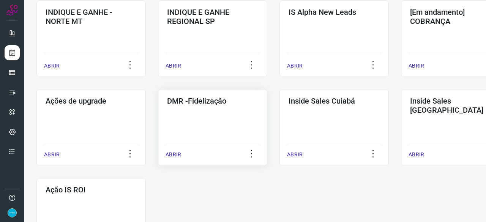
click at [174, 154] on p "ABRIR" at bounding box center [174, 155] width 16 height 8
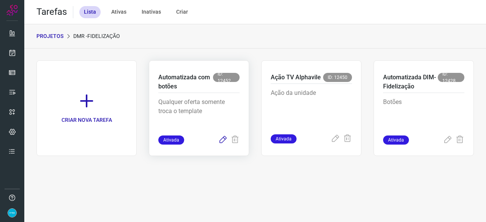
click at [224, 137] on icon at bounding box center [222, 140] width 9 height 9
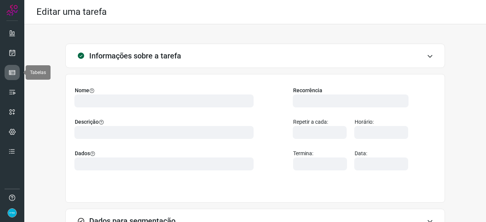
click at [12, 71] on icon at bounding box center [12, 73] width 8 height 8
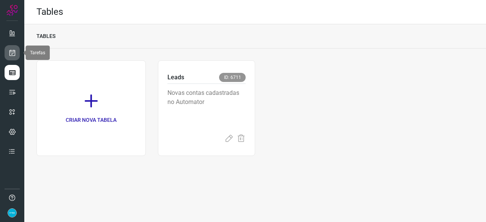
click at [13, 47] on link at bounding box center [12, 52] width 15 height 15
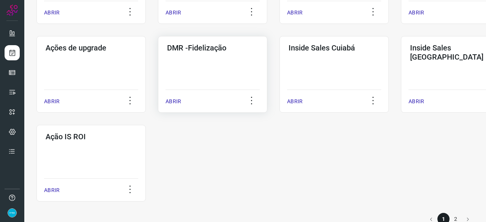
click at [174, 103] on p "ABRIR" at bounding box center [174, 102] width 16 height 8
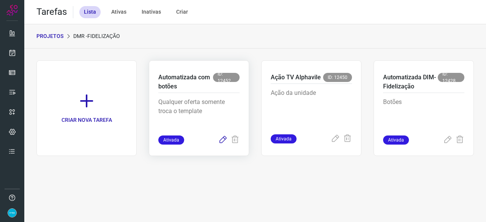
click at [222, 139] on icon at bounding box center [222, 140] width 9 height 9
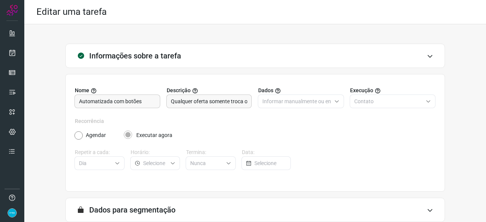
scroll to position [74, 0]
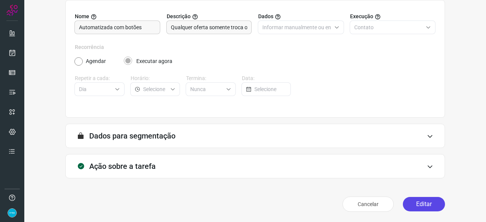
click at [428, 205] on button "Editar" at bounding box center [424, 204] width 42 height 14
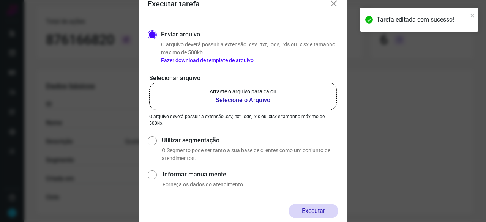
click at [228, 98] on b "Selecione o Arquivo" at bounding box center [243, 100] width 67 height 9
click at [0, 0] on input "Arraste o arquivo para cá ou Selecione o Arquivo" at bounding box center [0, 0] width 0 height 0
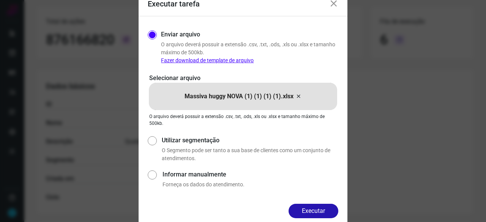
drag, startPoint x: 316, startPoint y: 216, endPoint x: 317, endPoint y: 211, distance: 4.6
click at [317, 216] on button "Executar" at bounding box center [314, 211] width 50 height 14
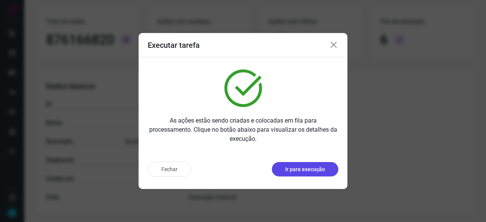
click at [288, 171] on p "Ir para execução" at bounding box center [305, 170] width 40 height 8
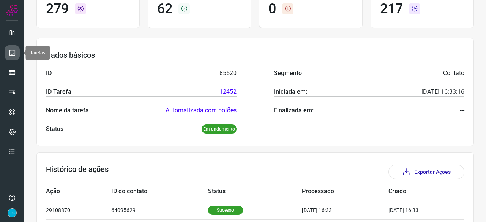
click at [13, 51] on icon at bounding box center [12, 53] width 8 height 8
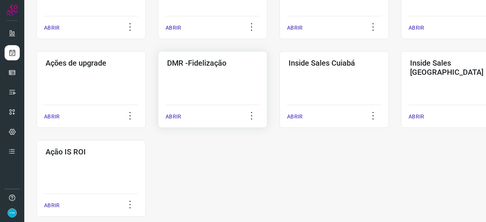
click at [172, 118] on p "ABRIR" at bounding box center [174, 117] width 16 height 8
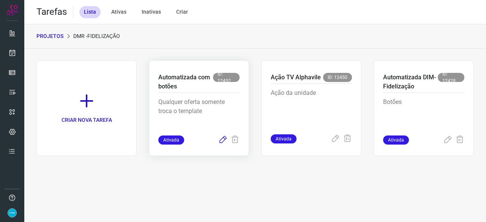
click at [220, 142] on icon at bounding box center [222, 140] width 9 height 9
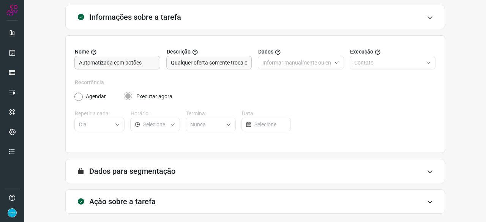
scroll to position [74, 0]
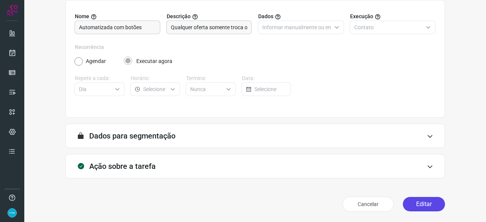
click at [419, 203] on button "Editar" at bounding box center [424, 204] width 42 height 14
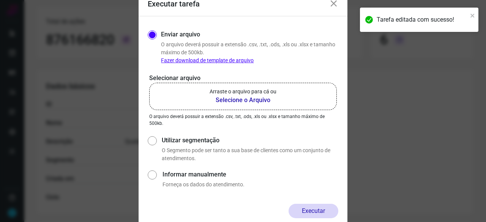
click at [227, 101] on b "Selecione o Arquivo" at bounding box center [243, 100] width 67 height 9
click at [0, 0] on input "Arraste o arquivo para cá ou Selecione o Arquivo" at bounding box center [0, 0] width 0 height 0
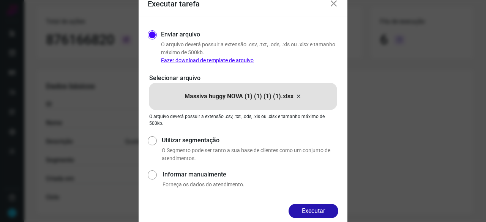
click at [326, 207] on button "Executar" at bounding box center [314, 211] width 50 height 14
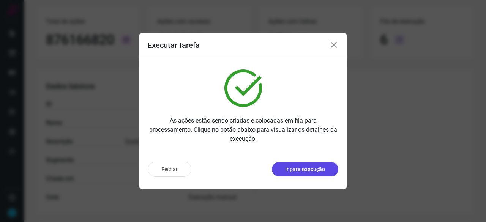
click at [304, 172] on p "Ir para execução" at bounding box center [305, 170] width 40 height 8
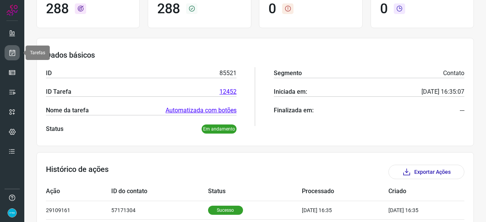
click at [9, 52] on icon at bounding box center [12, 53] width 8 height 8
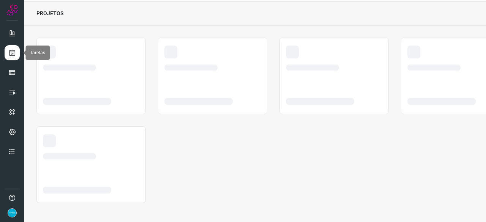
scroll to position [23, 0]
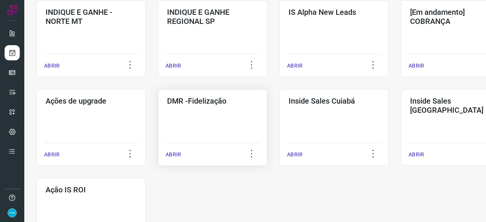
click at [179, 154] on p "ABRIR" at bounding box center [174, 155] width 16 height 8
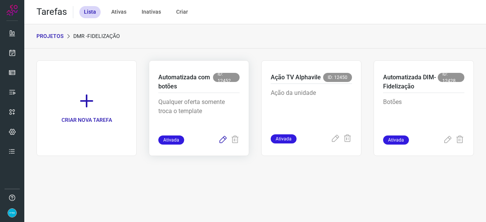
click at [225, 139] on icon at bounding box center [222, 140] width 9 height 9
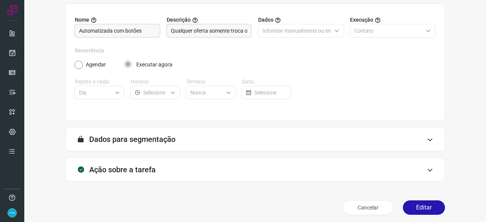
scroll to position [74, 0]
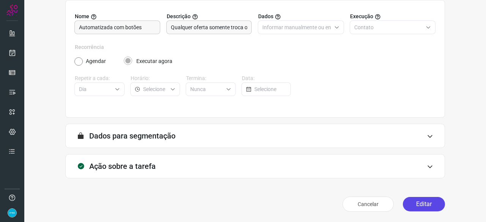
click at [414, 203] on button "Editar" at bounding box center [424, 204] width 42 height 14
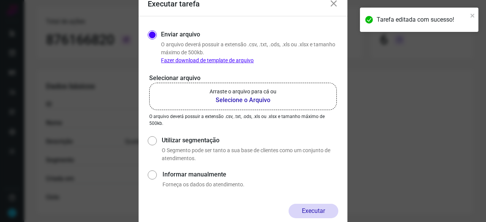
click at [249, 99] on b "Selecione o Arquivo" at bounding box center [243, 100] width 67 height 9
click at [0, 0] on input "Arraste o arquivo para cá ou Selecione o Arquivo" at bounding box center [0, 0] width 0 height 0
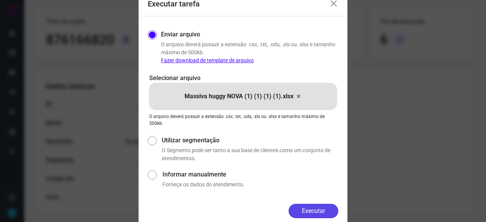
click at [323, 207] on button "Executar" at bounding box center [314, 211] width 50 height 14
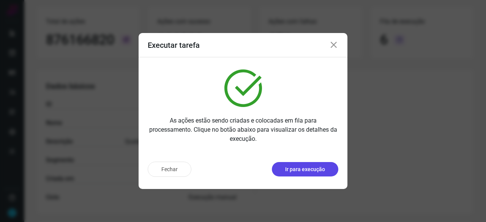
click at [303, 169] on p "Ir para execução" at bounding box center [305, 170] width 40 height 8
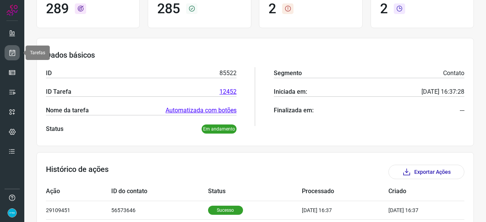
click at [17, 54] on link at bounding box center [12, 52] width 15 height 15
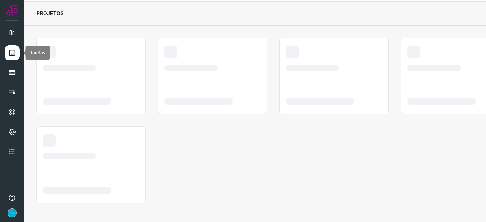
scroll to position [23, 0]
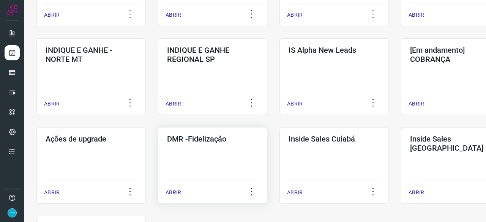
click at [172, 196] on p "ABRIR" at bounding box center [174, 193] width 16 height 8
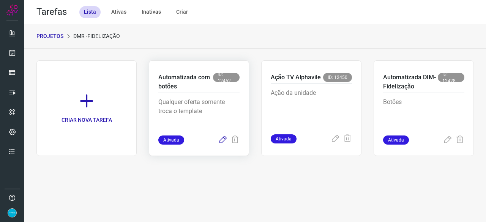
click at [222, 140] on icon at bounding box center [222, 140] width 9 height 9
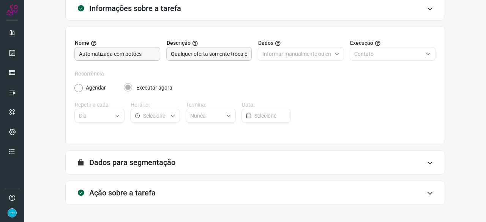
scroll to position [74, 0]
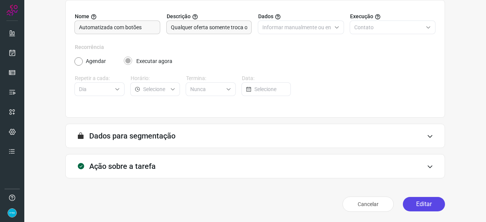
click at [415, 202] on button "Editar" at bounding box center [424, 204] width 42 height 14
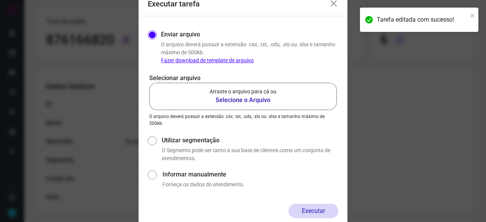
click at [239, 99] on b "Selecione o Arquivo" at bounding box center [243, 100] width 67 height 9
click at [0, 0] on input "Arraste o arquivo para cá ou Selecione o Arquivo" at bounding box center [0, 0] width 0 height 0
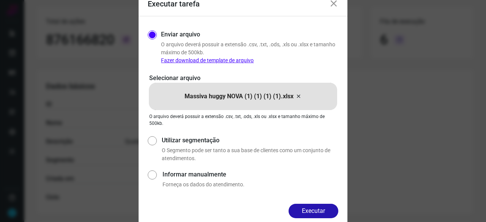
click at [331, 212] on button "Executar" at bounding box center [314, 211] width 50 height 14
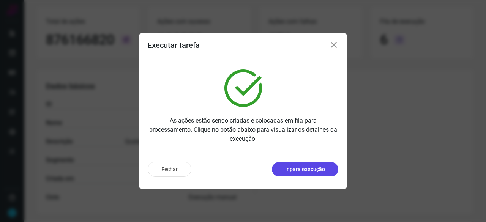
click at [298, 170] on p "Ir para execução" at bounding box center [305, 170] width 40 height 8
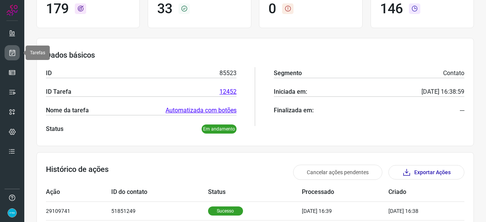
click at [11, 55] on icon at bounding box center [12, 53] width 8 height 8
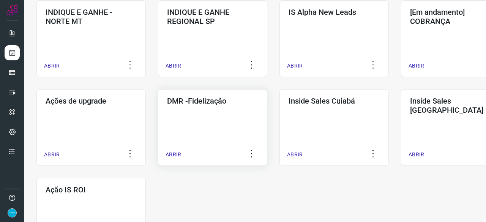
click at [177, 152] on p "ABRIR" at bounding box center [174, 155] width 16 height 8
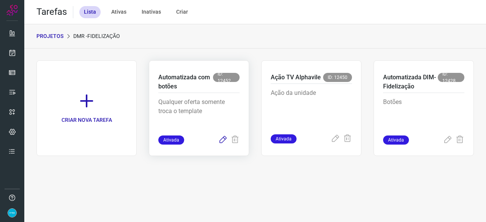
click at [225, 139] on icon at bounding box center [222, 140] width 9 height 9
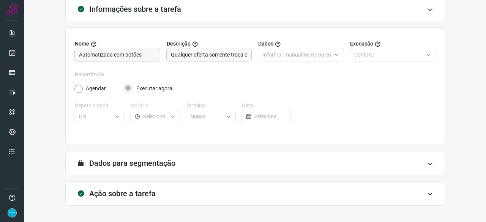
scroll to position [74, 0]
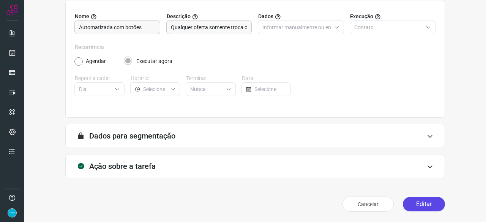
click at [416, 205] on button "Editar" at bounding box center [424, 204] width 42 height 14
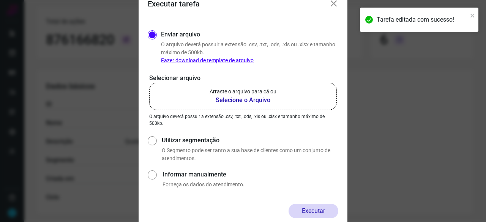
click at [254, 101] on b "Selecione o Arquivo" at bounding box center [243, 100] width 67 height 9
click at [0, 0] on input "Arraste o arquivo para cá ou Selecione o Arquivo" at bounding box center [0, 0] width 0 height 0
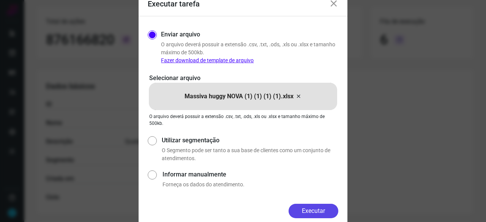
click at [317, 209] on button "Executar" at bounding box center [314, 211] width 50 height 14
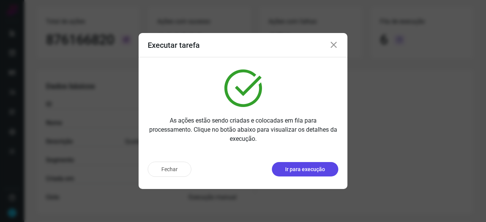
click at [307, 169] on p "Ir para execução" at bounding box center [305, 170] width 40 height 8
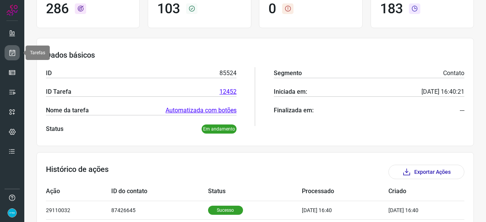
click at [9, 52] on icon at bounding box center [12, 53] width 8 height 8
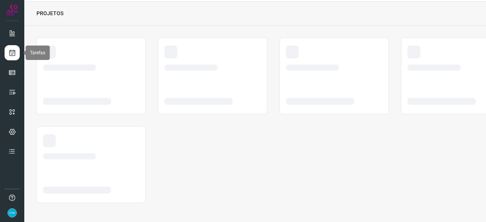
scroll to position [23, 0]
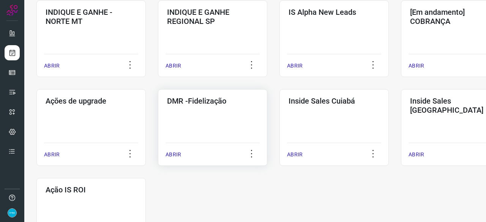
click at [175, 155] on p "ABRIR" at bounding box center [174, 155] width 16 height 8
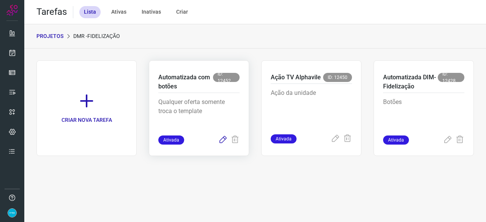
click at [223, 139] on icon at bounding box center [222, 140] width 9 height 9
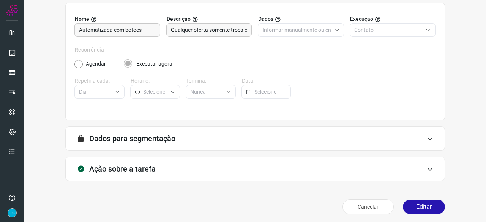
scroll to position [74, 0]
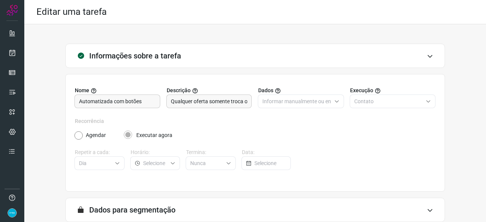
scroll to position [74, 0]
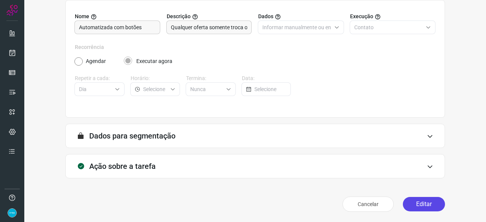
click at [412, 202] on button "Editar" at bounding box center [424, 204] width 42 height 14
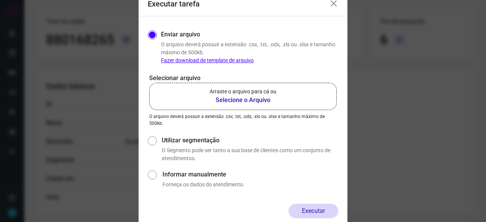
click at [235, 99] on b "Selecione o Arquivo" at bounding box center [243, 100] width 67 height 9
click at [0, 0] on input "Arraste o arquivo para cá ou Selecione o Arquivo" at bounding box center [0, 0] width 0 height 0
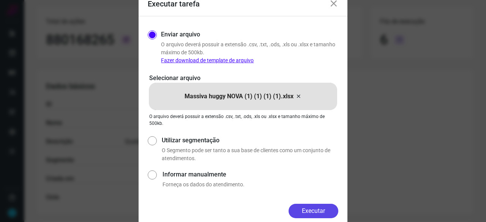
click at [303, 209] on button "Executar" at bounding box center [314, 211] width 50 height 14
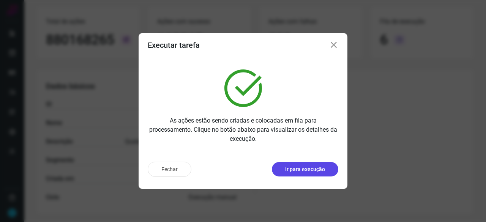
click at [304, 167] on p "Ir para execução" at bounding box center [305, 170] width 40 height 8
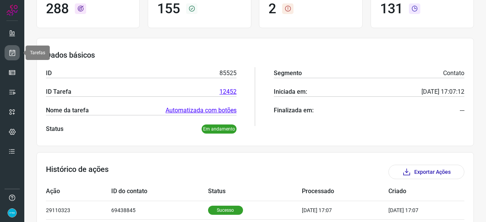
click at [9, 54] on icon at bounding box center [12, 53] width 8 height 8
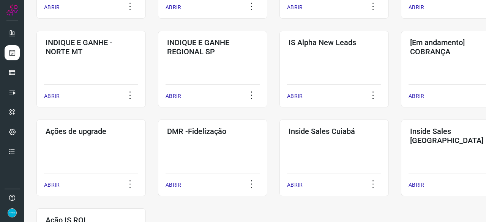
scroll to position [364, 0]
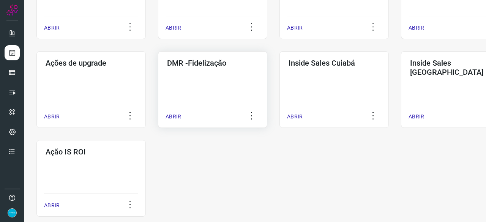
click at [175, 117] on p "ABRIR" at bounding box center [174, 117] width 16 height 8
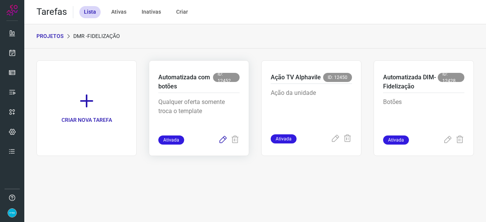
click at [225, 137] on icon at bounding box center [222, 140] width 9 height 9
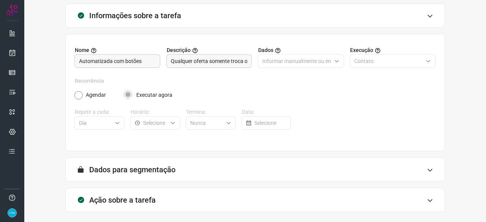
scroll to position [74, 0]
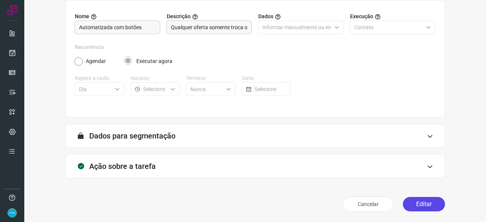
click at [412, 199] on button "Editar" at bounding box center [424, 204] width 42 height 14
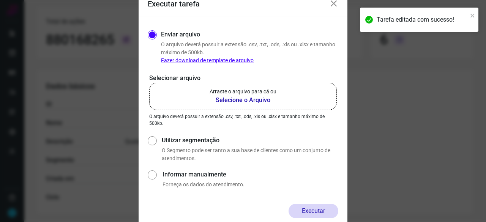
click at [227, 100] on b "Selecione o Arquivo" at bounding box center [243, 100] width 67 height 9
click at [0, 0] on input "Arraste o arquivo para cá ou Selecione o Arquivo" at bounding box center [0, 0] width 0 height 0
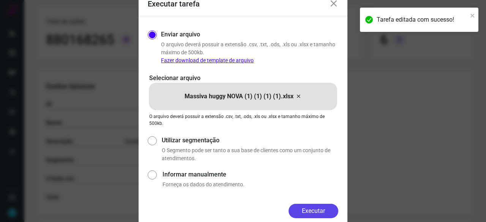
click at [332, 216] on button "Executar" at bounding box center [314, 211] width 50 height 14
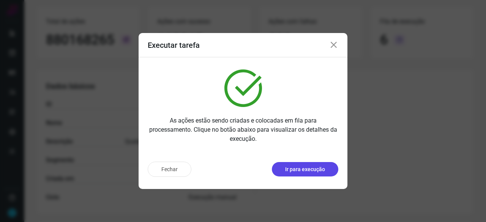
click at [314, 170] on p "Ir para execução" at bounding box center [305, 170] width 40 height 8
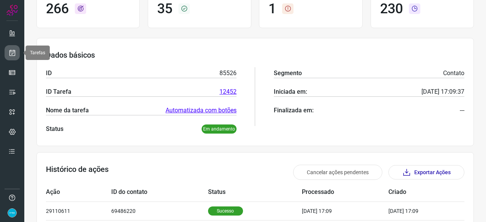
click at [17, 53] on link at bounding box center [12, 52] width 15 height 15
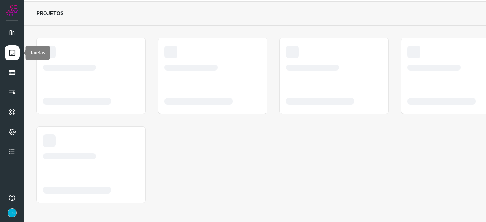
scroll to position [23, 0]
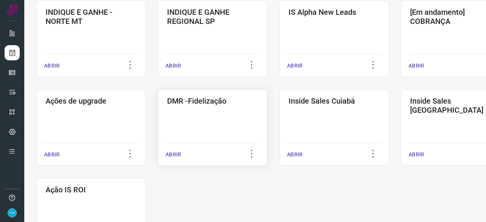
click at [172, 157] on p "ABRIR" at bounding box center [174, 155] width 16 height 8
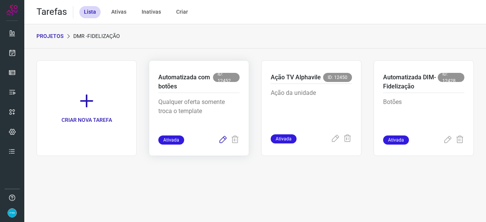
click at [221, 142] on icon at bounding box center [222, 140] width 9 height 9
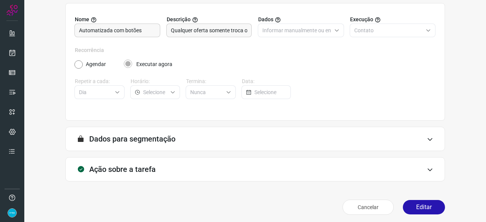
scroll to position [74, 0]
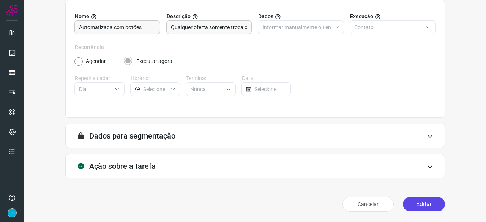
click at [416, 204] on button "Editar" at bounding box center [424, 204] width 42 height 14
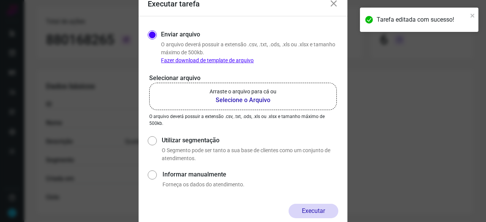
click at [235, 100] on b "Selecione o Arquivo" at bounding box center [243, 100] width 67 height 9
click at [0, 0] on input "Arraste o arquivo para cá ou Selecione o Arquivo" at bounding box center [0, 0] width 0 height 0
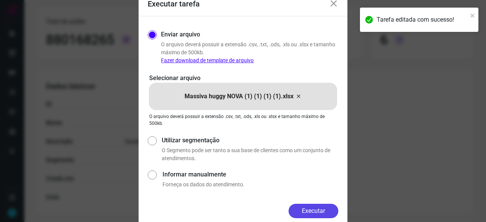
click at [318, 216] on button "Executar" at bounding box center [314, 211] width 50 height 14
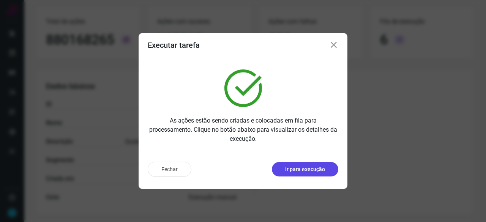
click at [305, 168] on p "Ir para execução" at bounding box center [305, 170] width 40 height 8
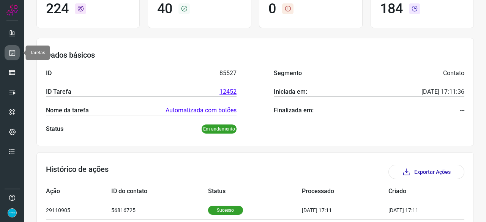
click at [16, 53] on link at bounding box center [12, 52] width 15 height 15
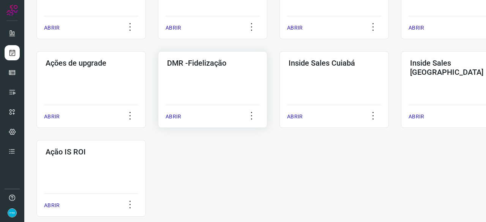
click at [172, 114] on p "ABRIR" at bounding box center [174, 117] width 16 height 8
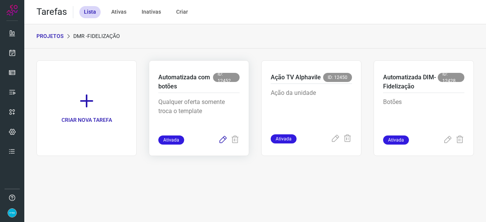
click at [222, 141] on icon at bounding box center [222, 140] width 9 height 9
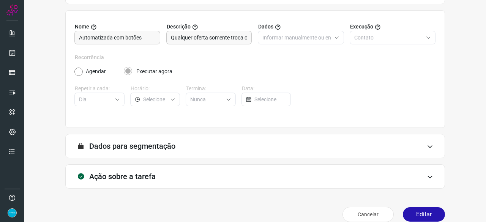
scroll to position [74, 0]
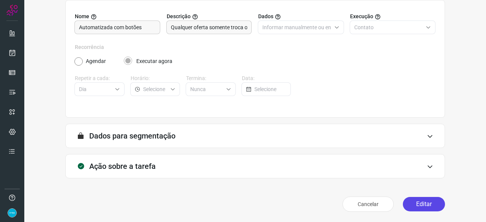
click at [406, 202] on button "Editar" at bounding box center [424, 204] width 42 height 14
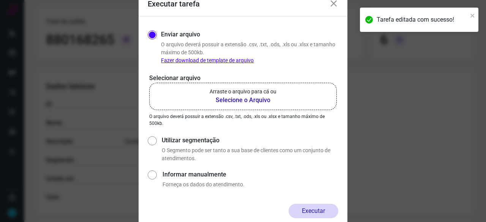
click at [232, 99] on b "Selecione o Arquivo" at bounding box center [243, 100] width 67 height 9
click at [0, 0] on input "Arraste o arquivo para cá ou Selecione o Arquivo" at bounding box center [0, 0] width 0 height 0
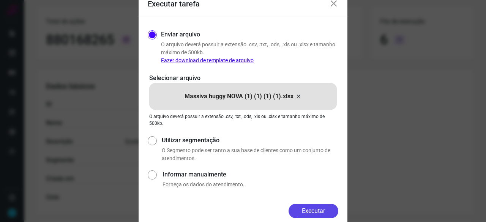
click at [335, 205] on div "Executar" at bounding box center [243, 211] width 191 height 14
click at [309, 208] on button "Executar" at bounding box center [314, 211] width 50 height 14
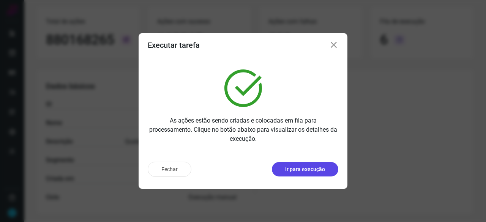
click at [298, 170] on p "Ir para execução" at bounding box center [305, 170] width 40 height 8
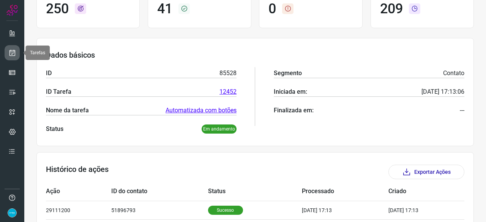
click at [14, 52] on icon at bounding box center [12, 53] width 8 height 8
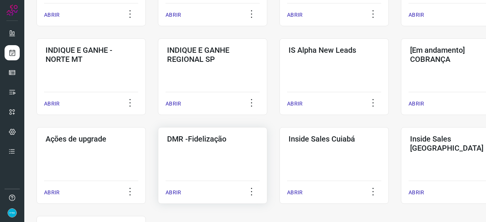
click at [180, 192] on p "ABRIR" at bounding box center [174, 193] width 16 height 8
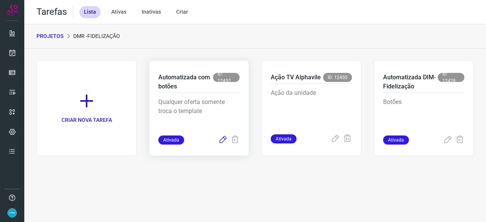
click at [222, 139] on icon at bounding box center [222, 140] width 9 height 9
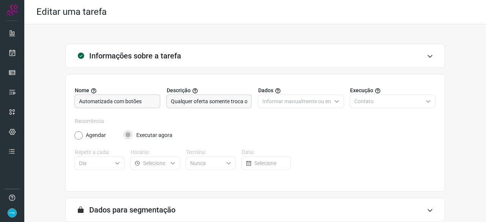
scroll to position [74, 0]
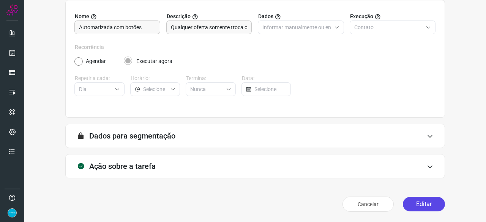
click at [424, 200] on button "Editar" at bounding box center [424, 204] width 42 height 14
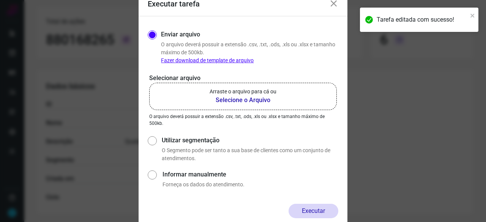
click at [249, 100] on b "Selecione o Arquivo" at bounding box center [243, 100] width 67 height 9
click at [0, 0] on input "Arraste o arquivo para cá ou Selecione o Arquivo" at bounding box center [0, 0] width 0 height 0
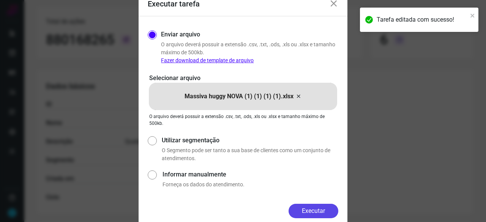
click at [319, 213] on button "Executar" at bounding box center [314, 211] width 50 height 14
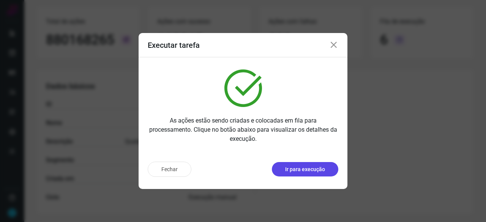
click at [316, 169] on p "Ir para execução" at bounding box center [305, 170] width 40 height 8
